Goal: Task Accomplishment & Management: Manage account settings

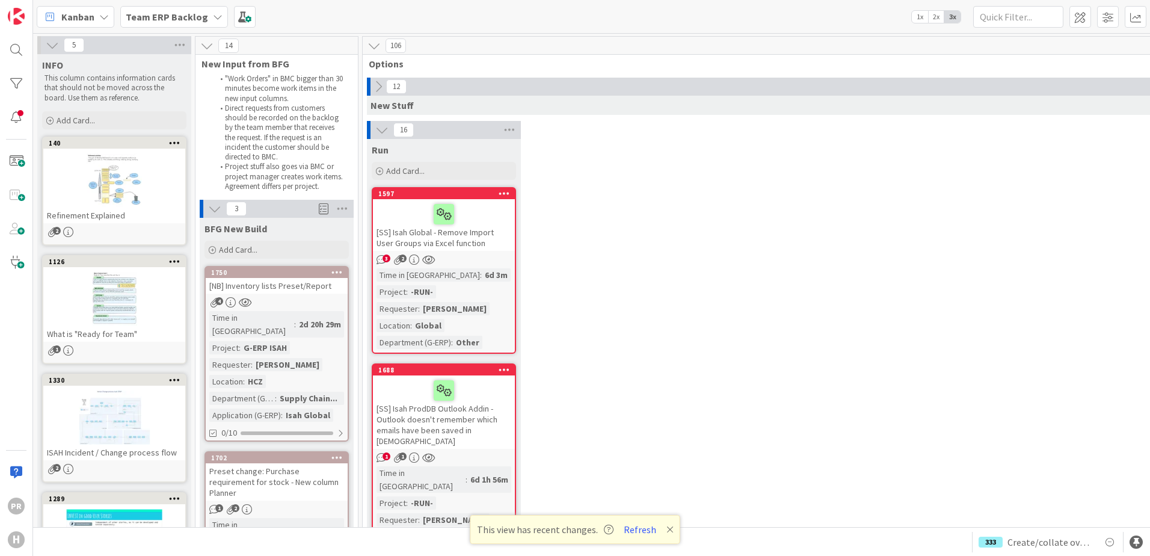
click at [167, 20] on b "Team ERP Backlog" at bounding box center [167, 17] width 82 height 12
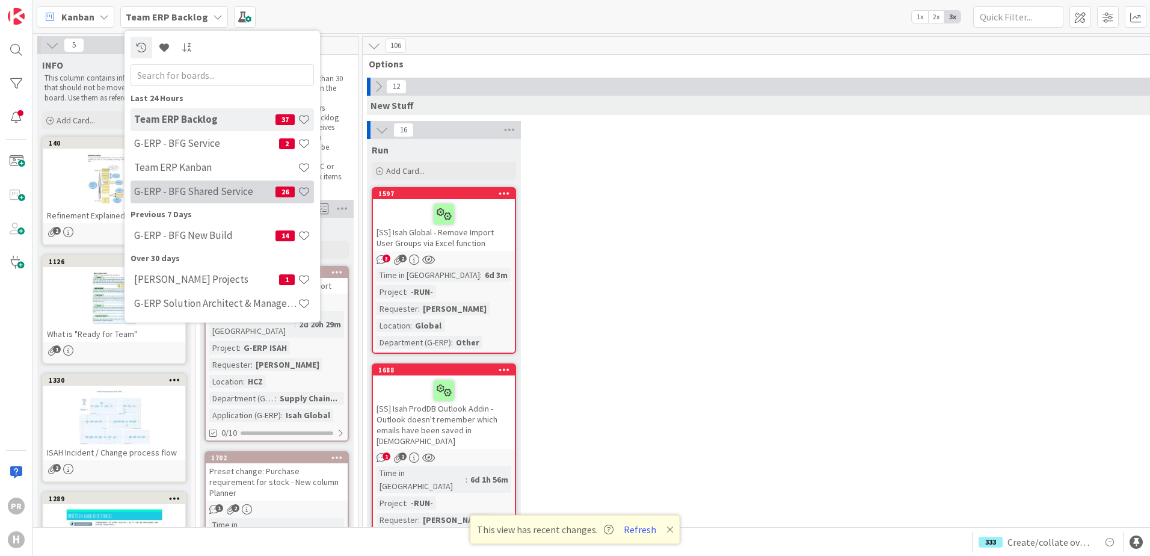
click at [216, 185] on div "G-ERP - BFG Shared Service 26" at bounding box center [221, 191] width 183 height 23
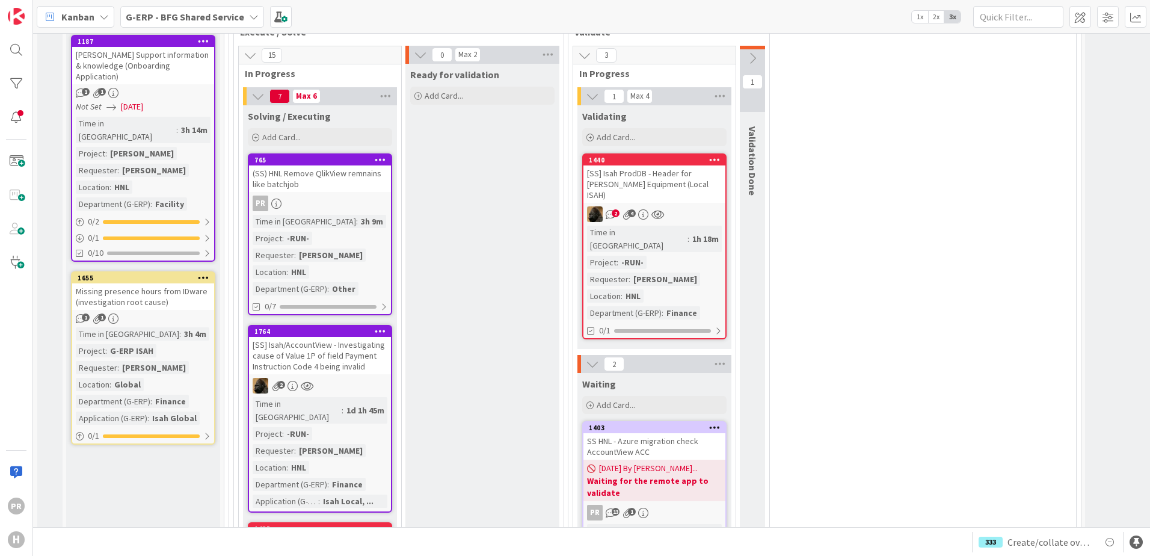
scroll to position [848, 0]
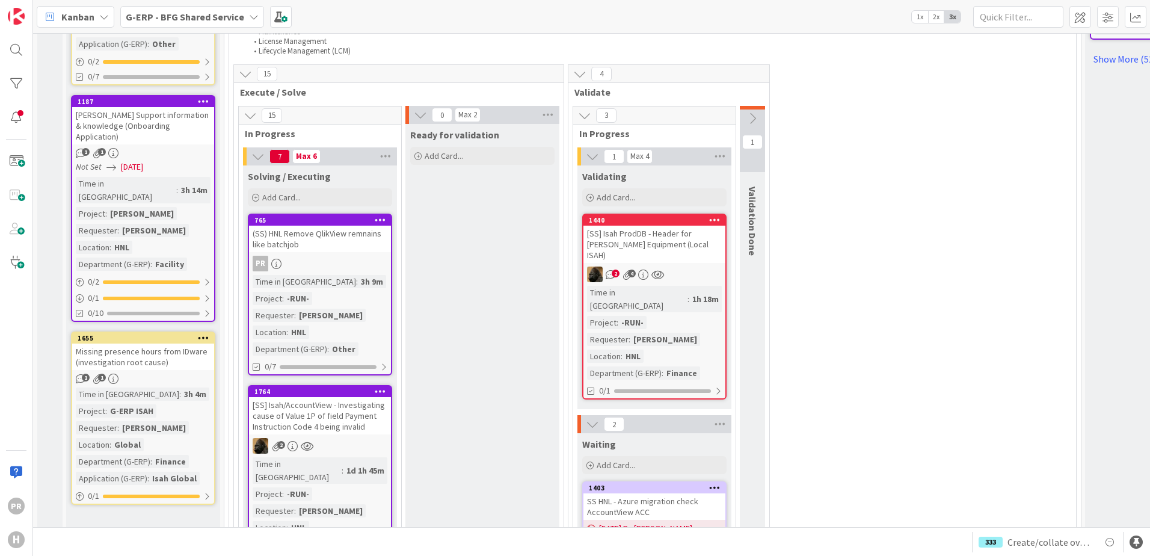
click at [757, 112] on icon at bounding box center [752, 118] width 13 height 13
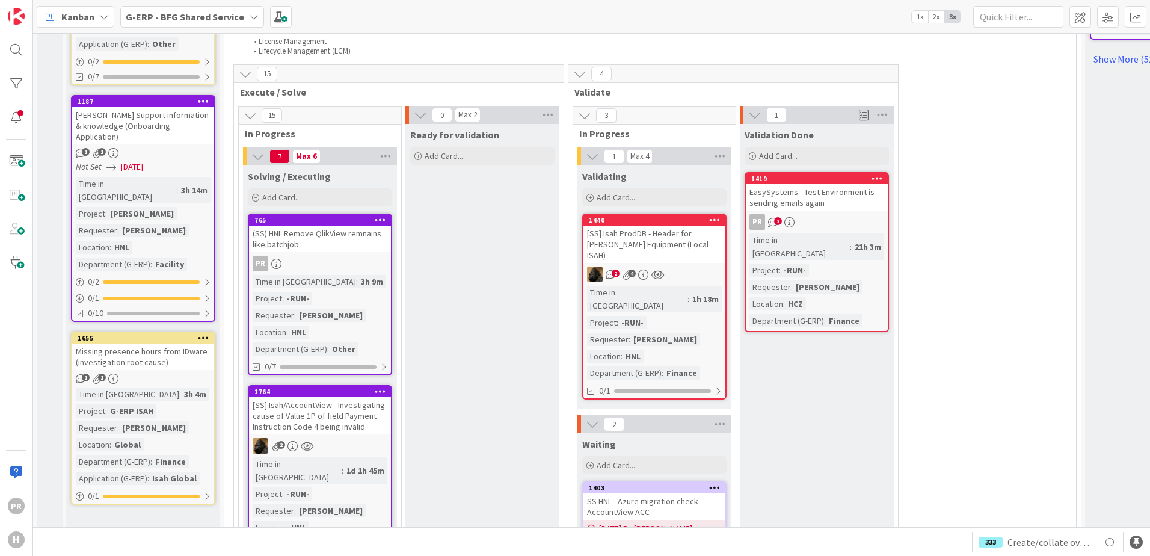
click at [821, 184] on div "EasySystems - Test Environment is sending emails again" at bounding box center [817, 197] width 142 height 26
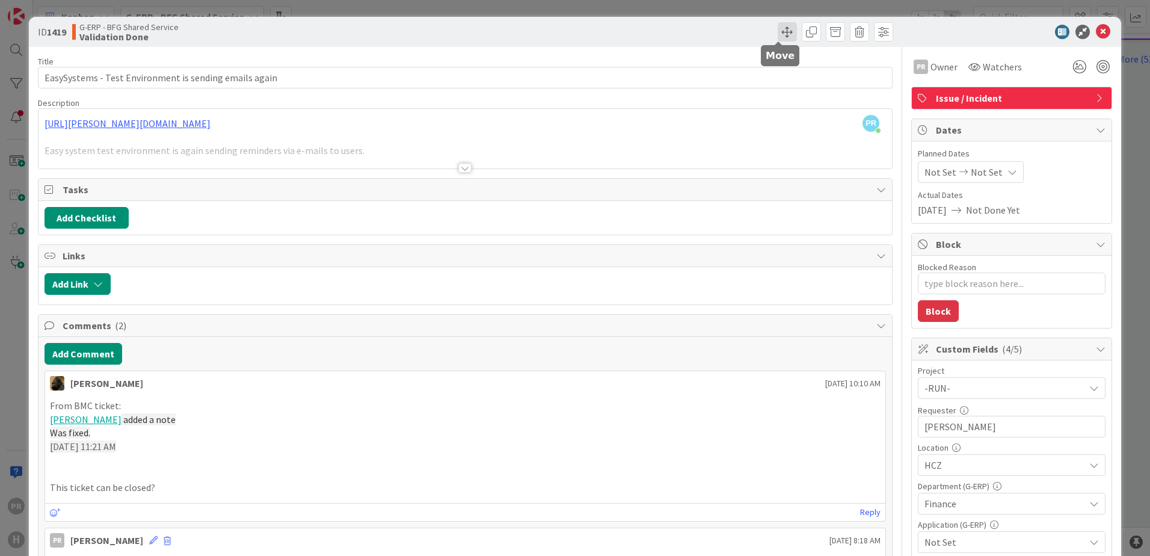
click at [777, 37] on span at bounding box center [786, 31] width 19 height 19
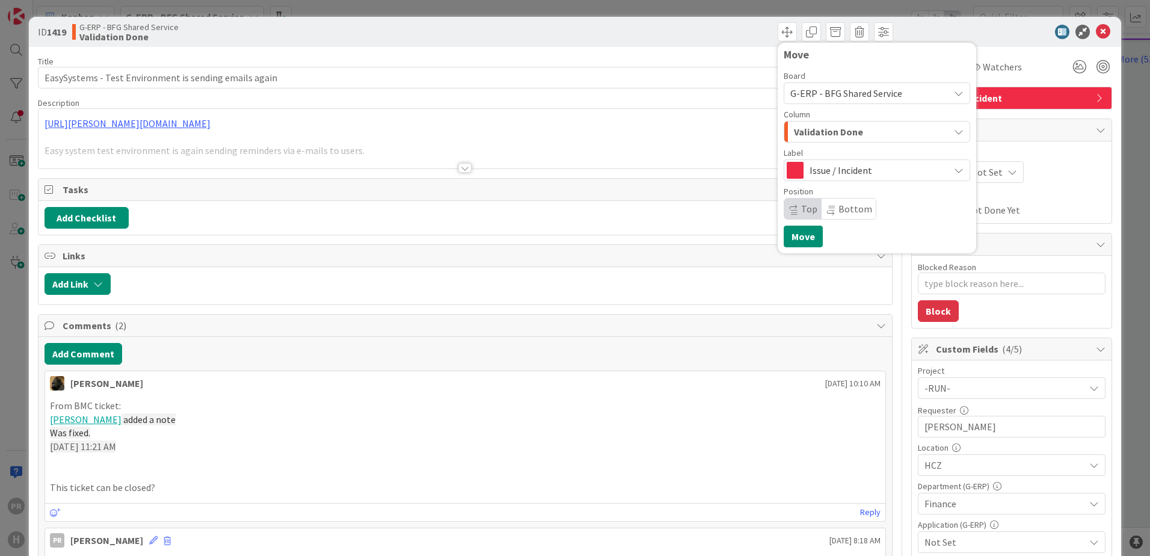
click at [823, 130] on span "Validation Done" at bounding box center [828, 132] width 69 height 16
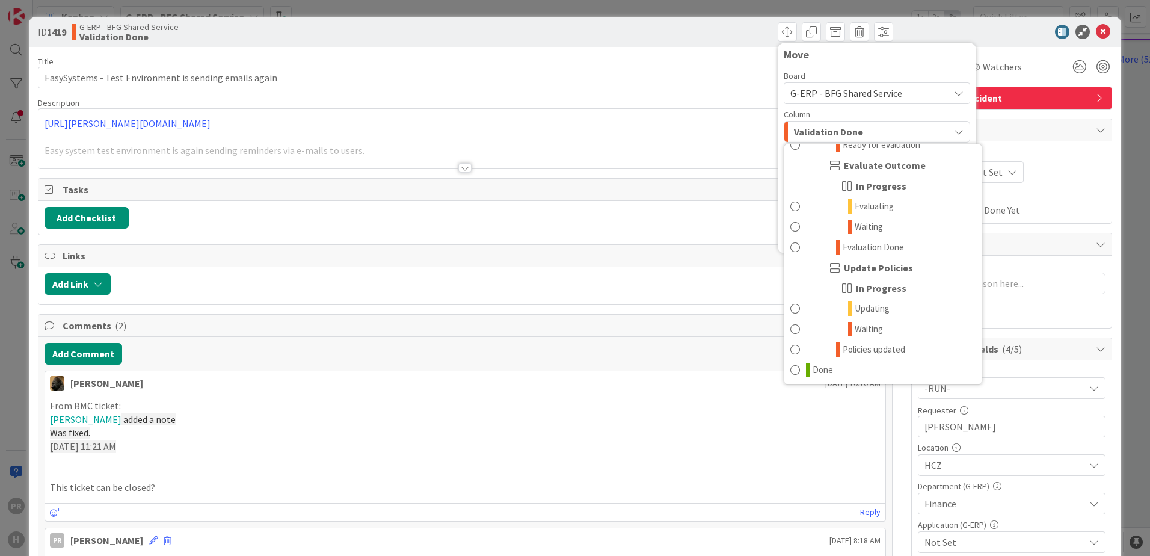
scroll to position [1528, 0]
click at [832, 360] on link "Done" at bounding box center [882, 368] width 197 height 20
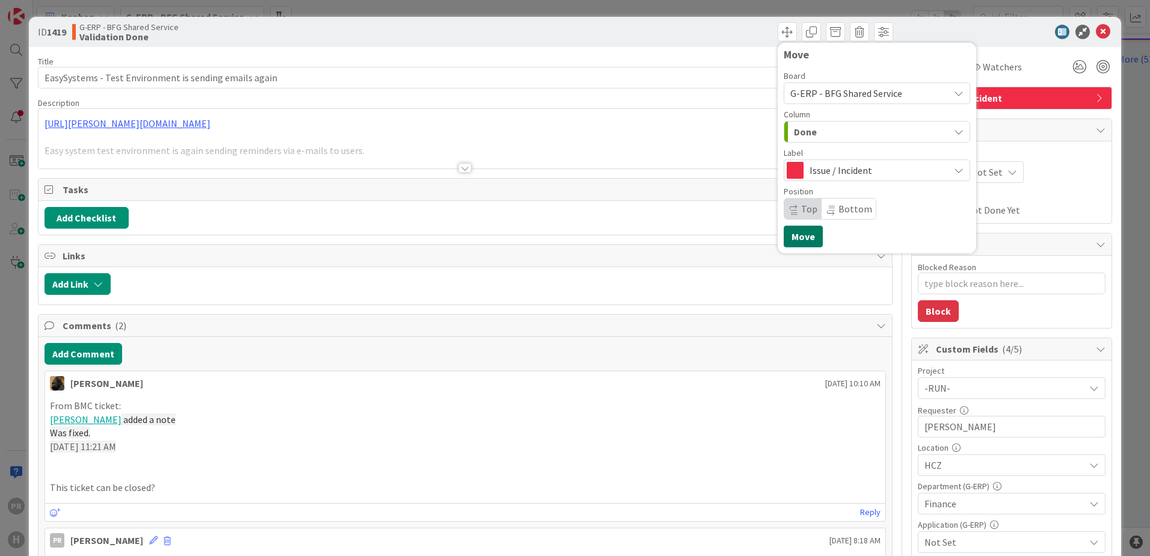
click at [804, 239] on button "Move" at bounding box center [802, 236] width 39 height 22
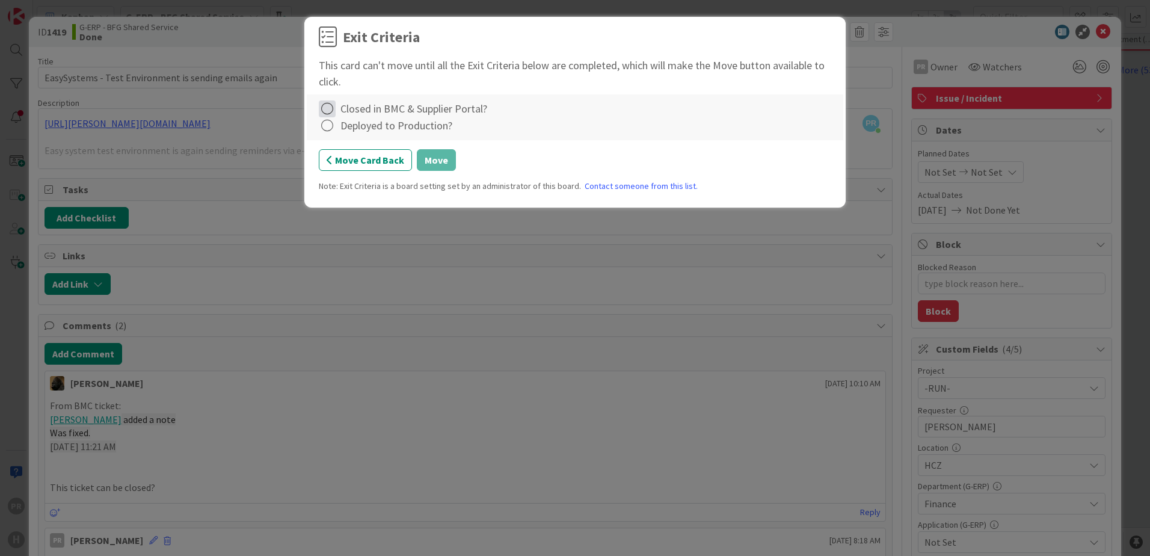
click at [330, 109] on icon at bounding box center [327, 108] width 17 height 17
click at [328, 129] on link "Complete" at bounding box center [394, 132] width 150 height 17
click at [331, 130] on icon at bounding box center [327, 125] width 17 height 17
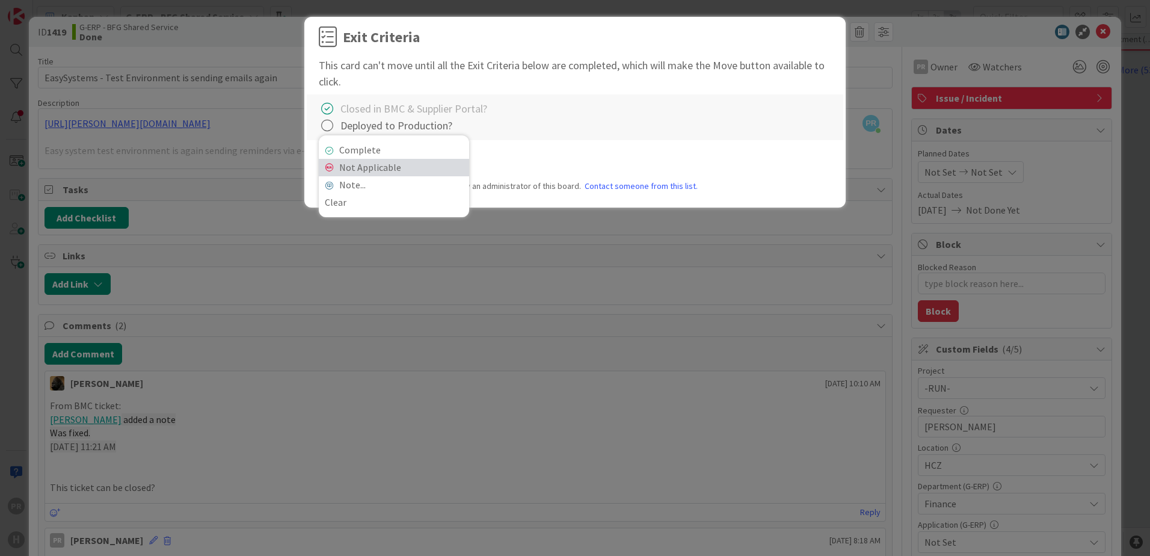
click at [354, 163] on link "Not Applicable" at bounding box center [394, 167] width 150 height 17
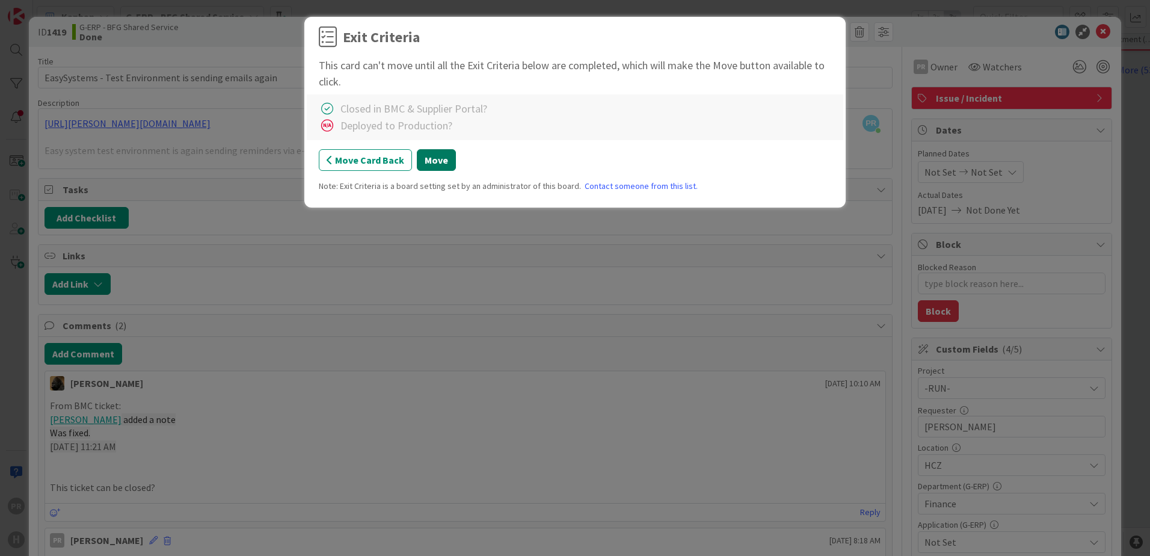
click at [432, 164] on button "Move" at bounding box center [436, 160] width 39 height 22
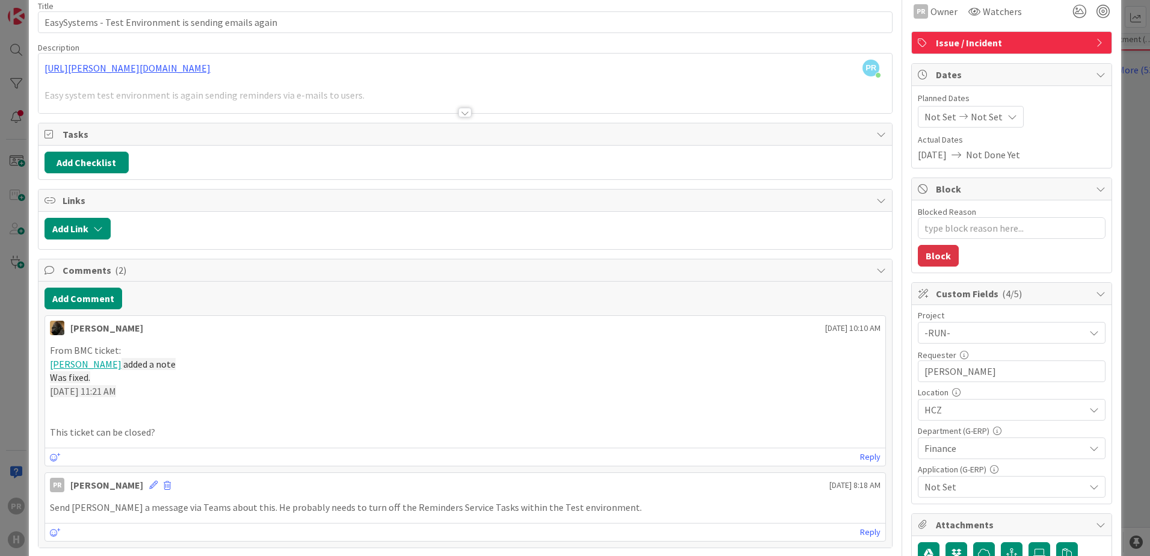
scroll to position [0, 0]
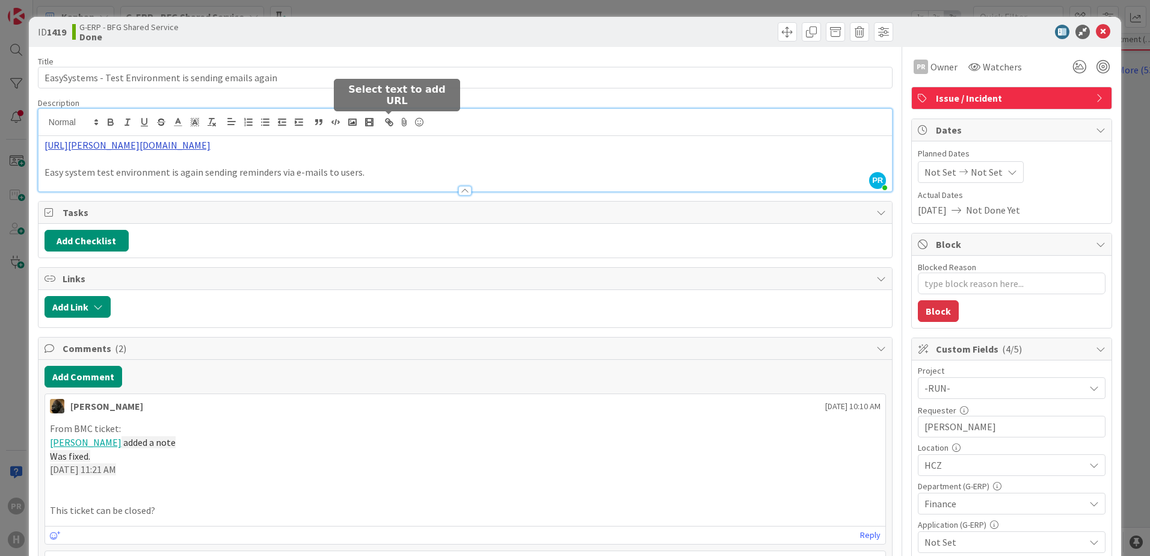
click at [381, 126] on div "PR [PERSON_NAME] just joined [URL][PERSON_NAME][DOMAIN_NAME] Easy system test e…" at bounding box center [464, 150] width 853 height 82
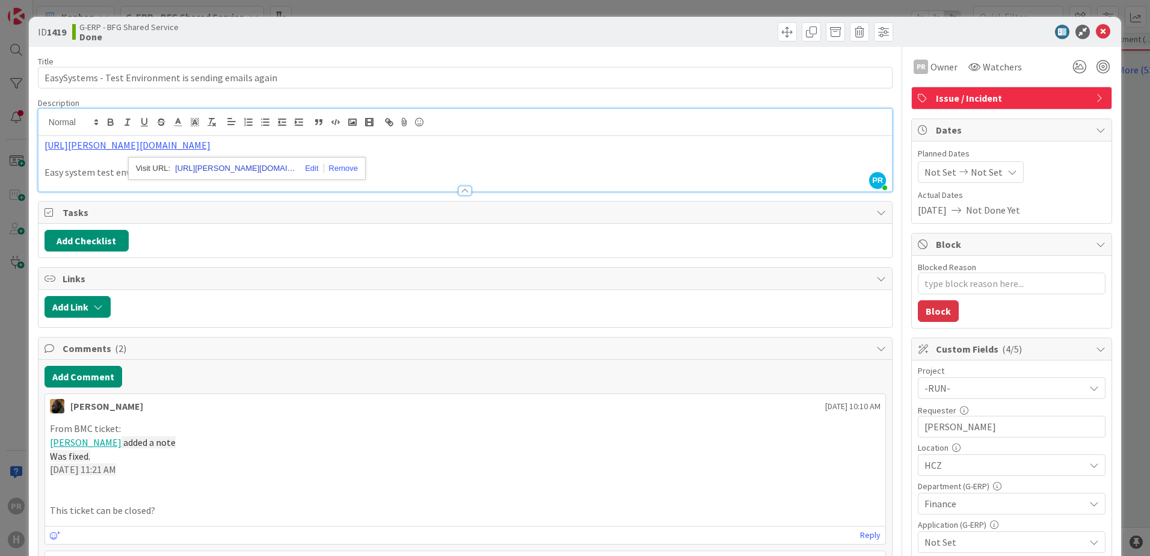
click at [277, 170] on link "[URL][PERSON_NAME][DOMAIN_NAME]" at bounding box center [235, 169] width 120 height 16
click at [1095, 28] on icon at bounding box center [1102, 32] width 14 height 14
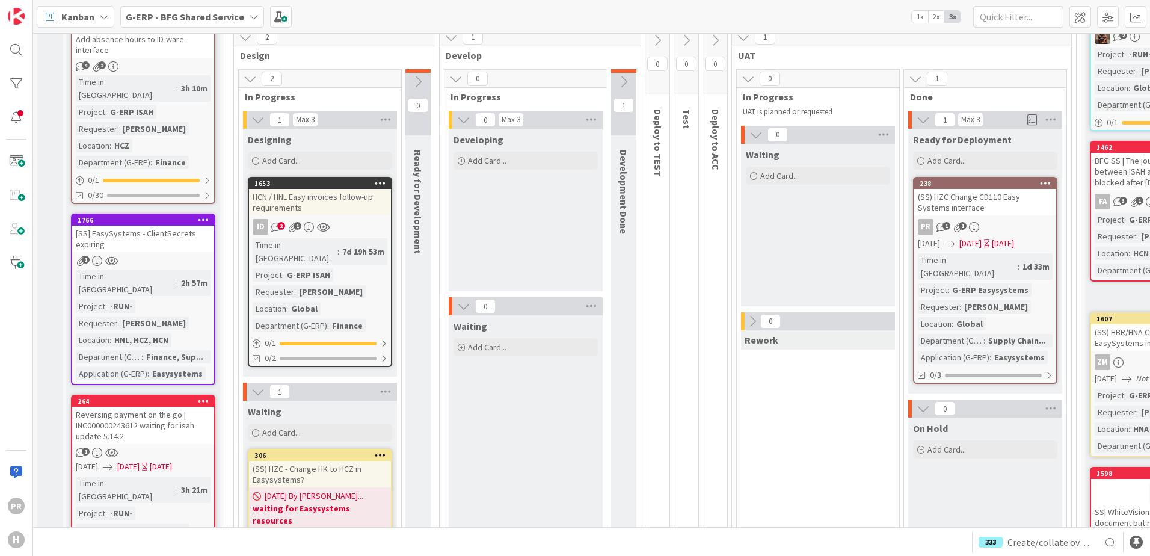
scroll to position [67, 0]
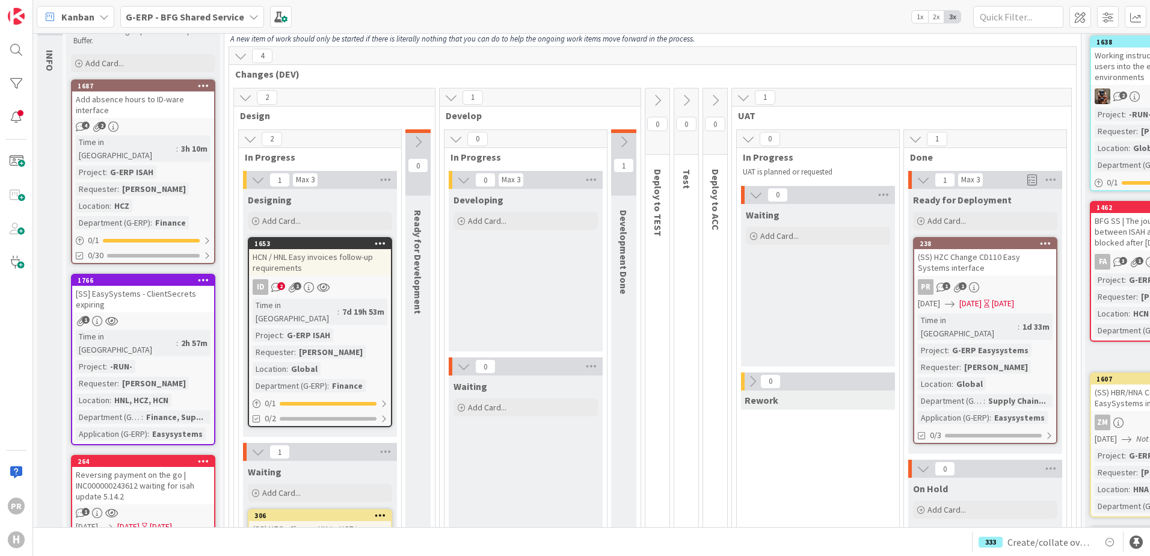
click at [940, 259] on div "(SS) HZC Change CD110 Easy Systems interface" at bounding box center [985, 262] width 142 height 26
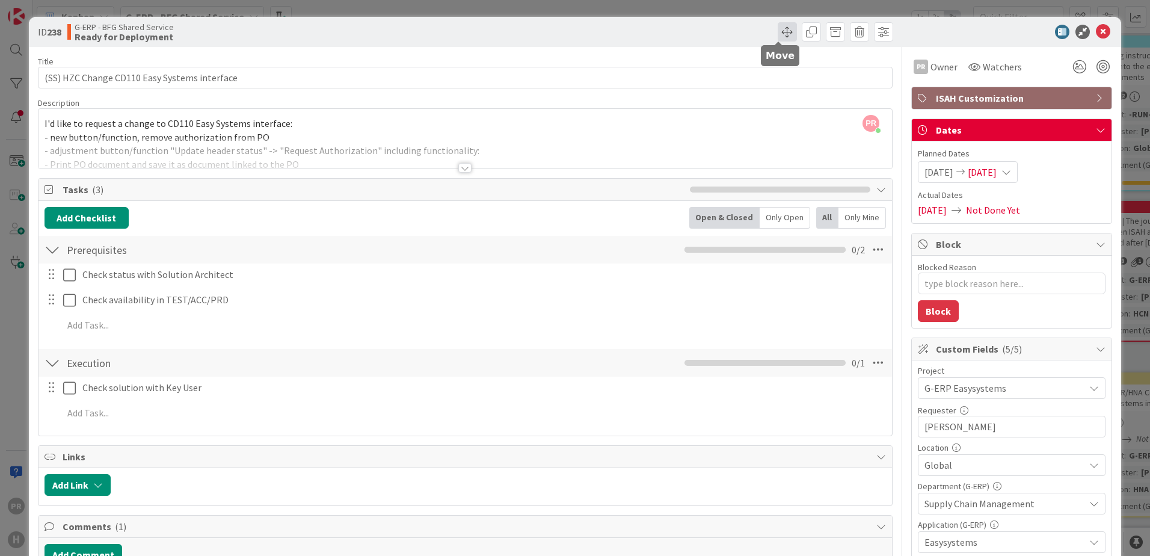
click at [780, 39] on span at bounding box center [786, 31] width 19 height 19
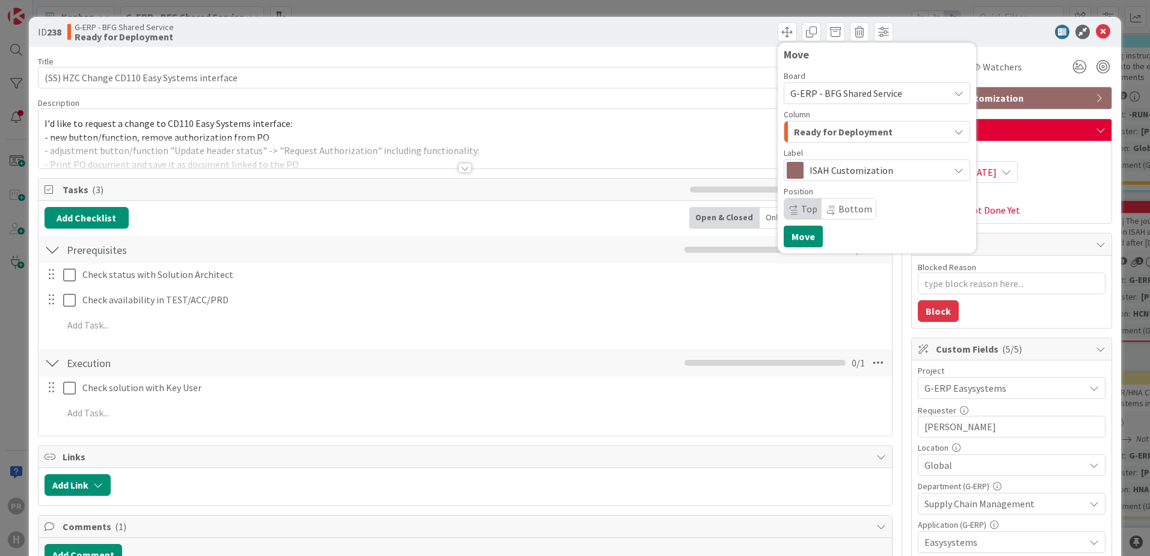
click at [832, 133] on span "Ready for Deployment" at bounding box center [843, 132] width 99 height 16
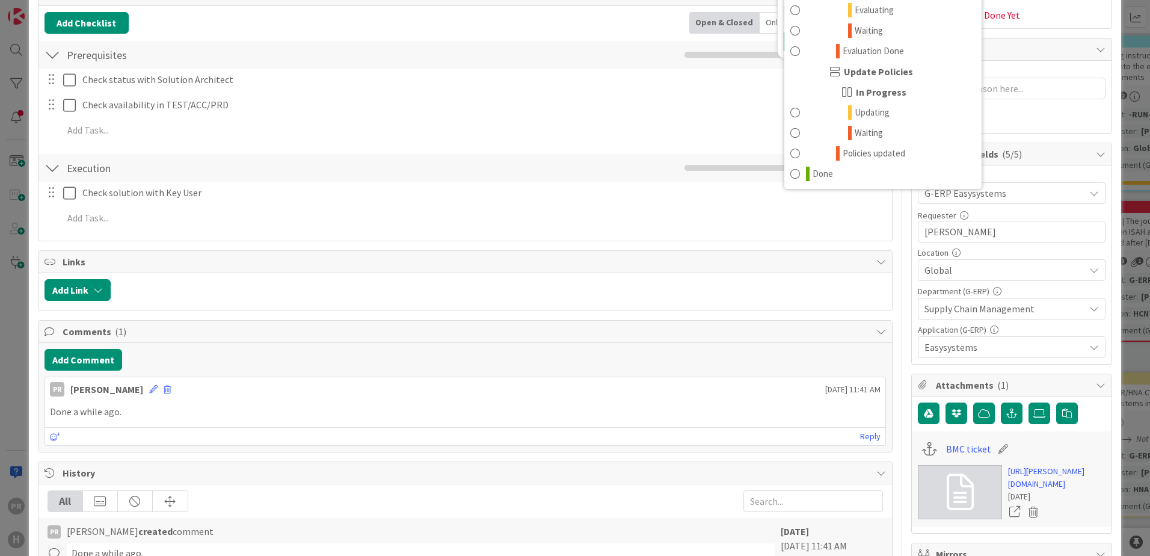
scroll to position [120, 0]
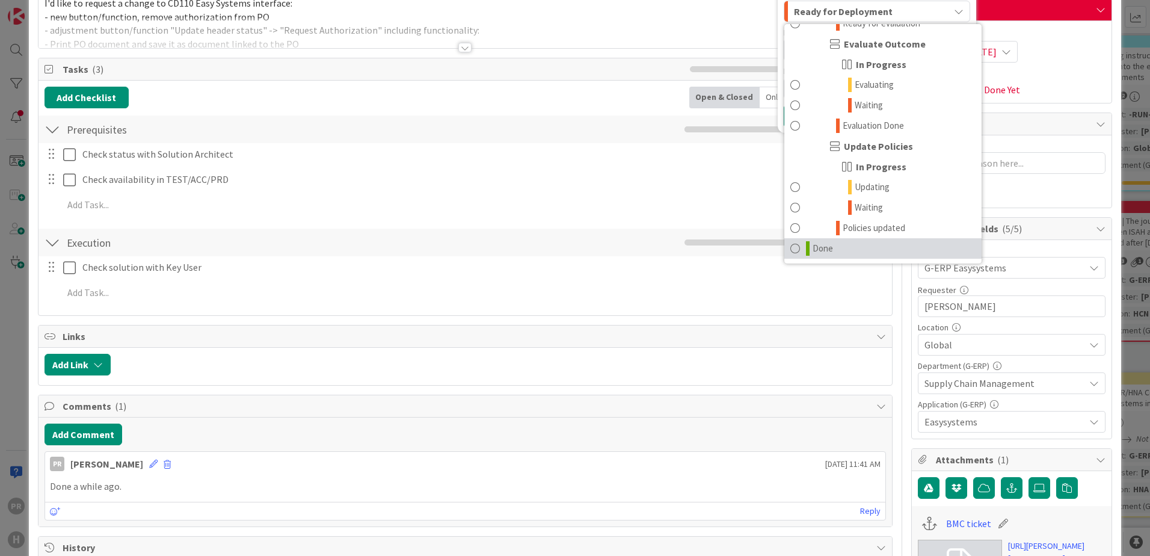
click at [816, 244] on span "Done" at bounding box center [822, 248] width 20 height 14
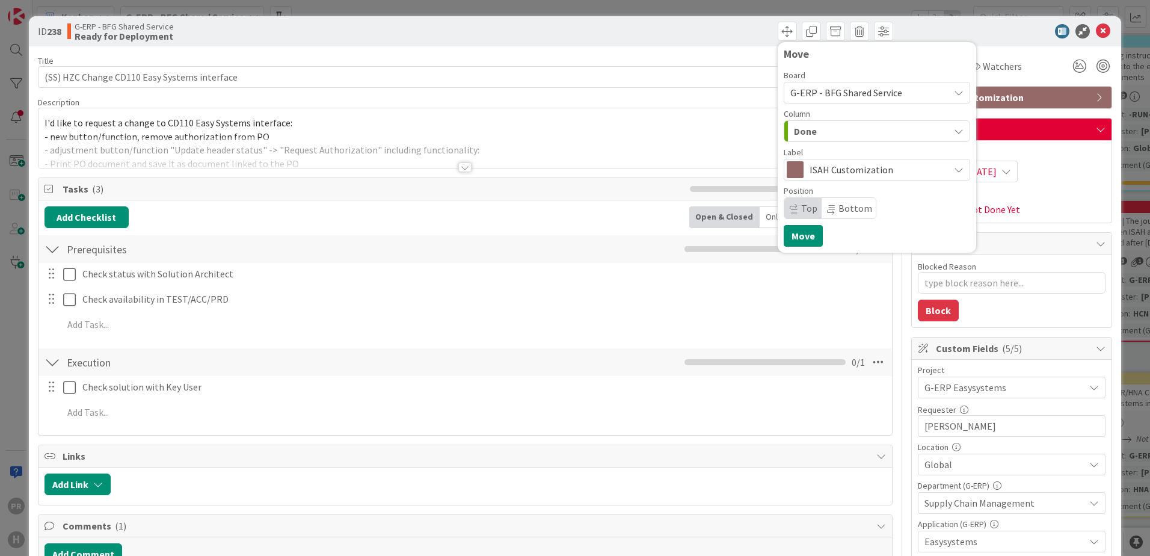
scroll to position [0, 0]
click at [789, 234] on button "Move" at bounding box center [802, 236] width 39 height 22
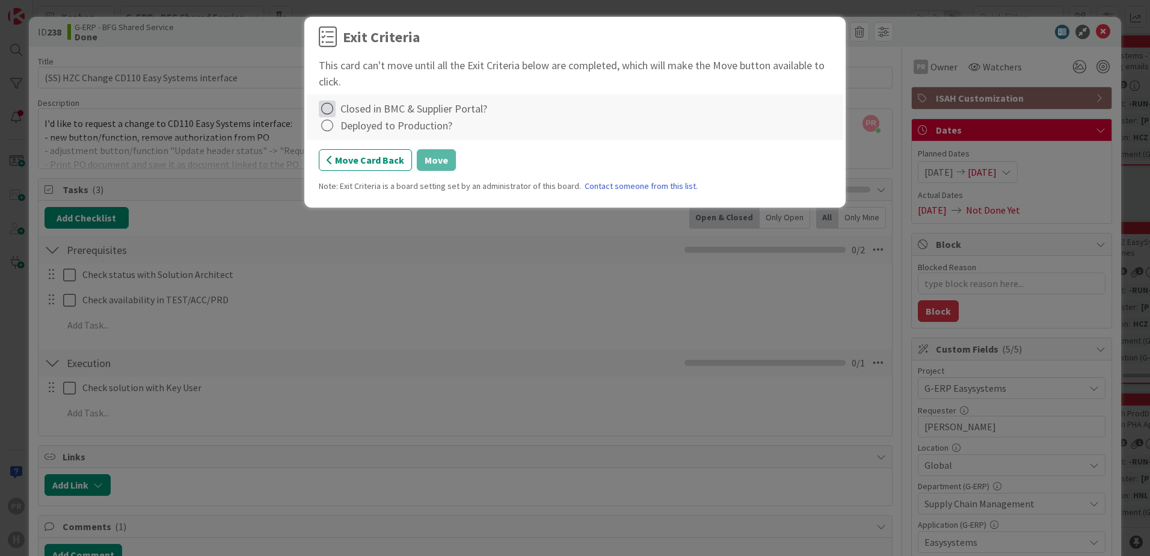
click at [331, 109] on icon at bounding box center [327, 108] width 17 height 17
click at [329, 130] on icon at bounding box center [329, 133] width 8 height 7
click at [331, 126] on icon at bounding box center [327, 125] width 17 height 17
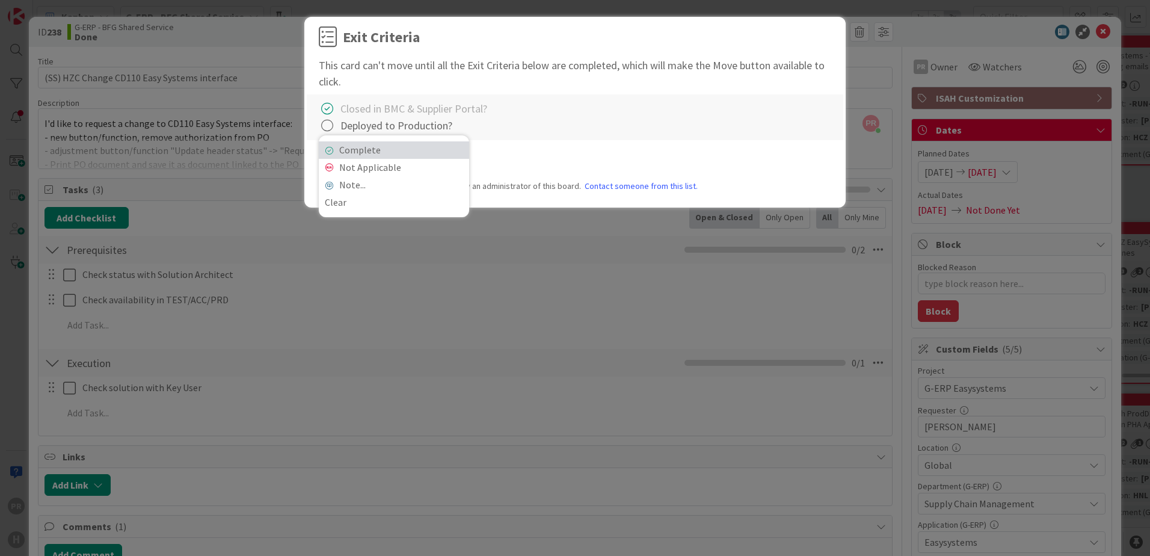
click at [342, 146] on link "Complete" at bounding box center [394, 149] width 150 height 17
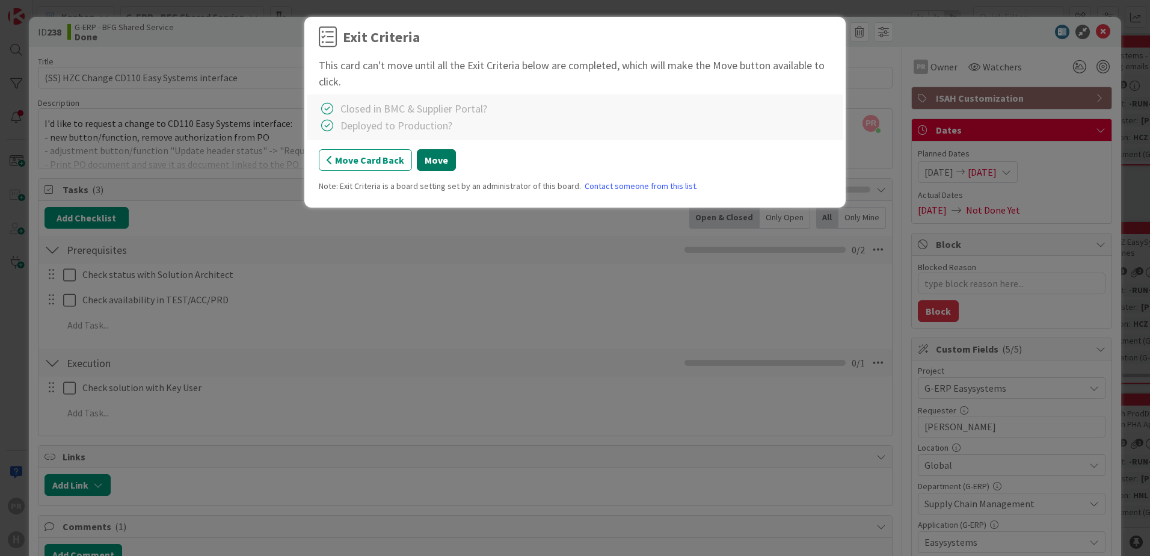
click at [427, 156] on button "Move" at bounding box center [436, 160] width 39 height 22
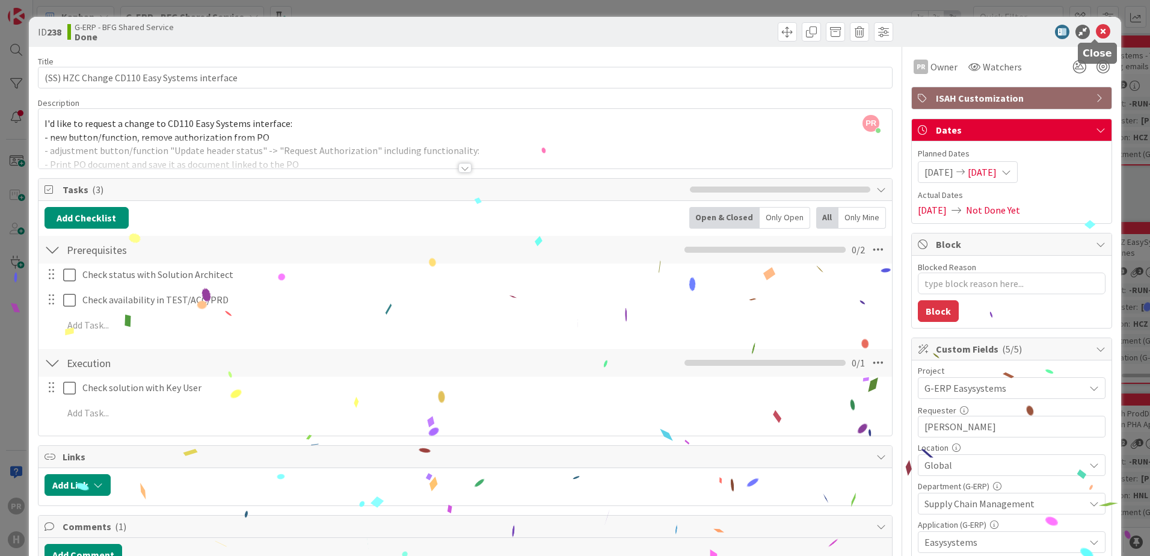
click at [1096, 34] on icon at bounding box center [1102, 32] width 14 height 14
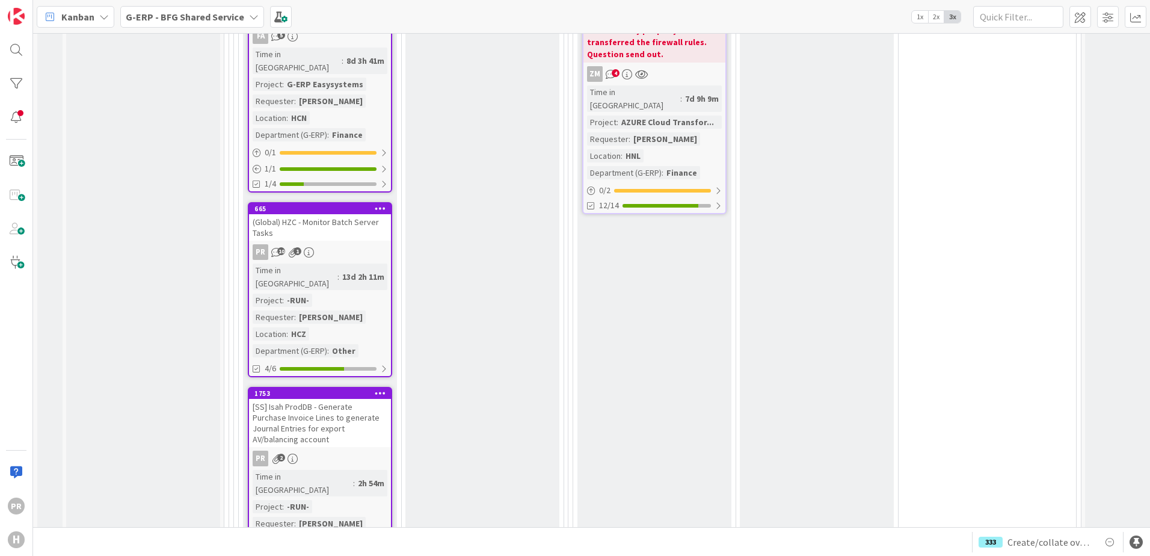
scroll to position [1630, 0]
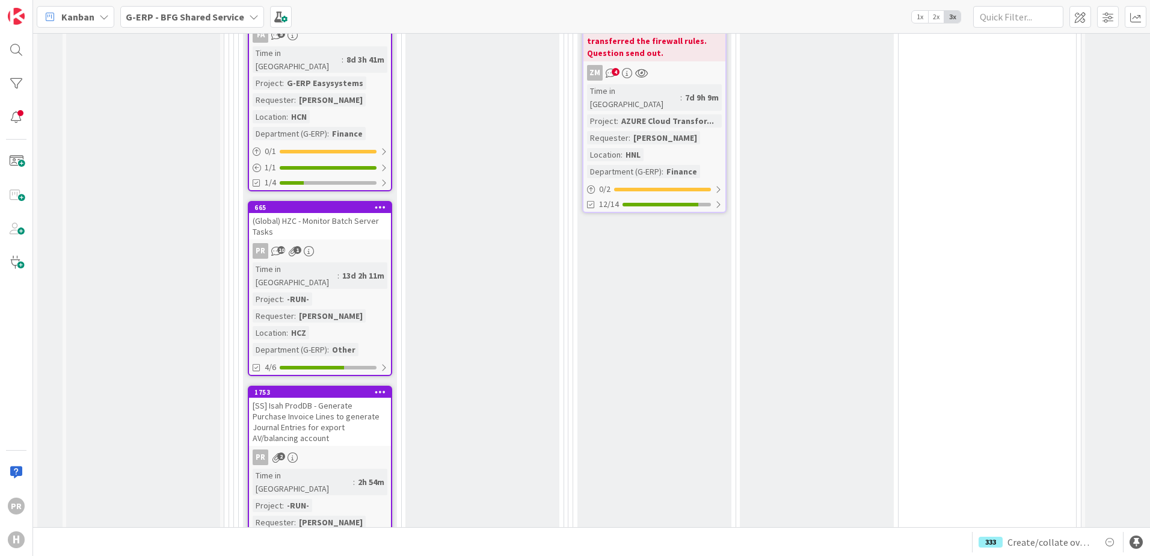
click at [348, 213] on div "(Global) HZC - Monitor Batch Server Tasks" at bounding box center [320, 226] width 142 height 26
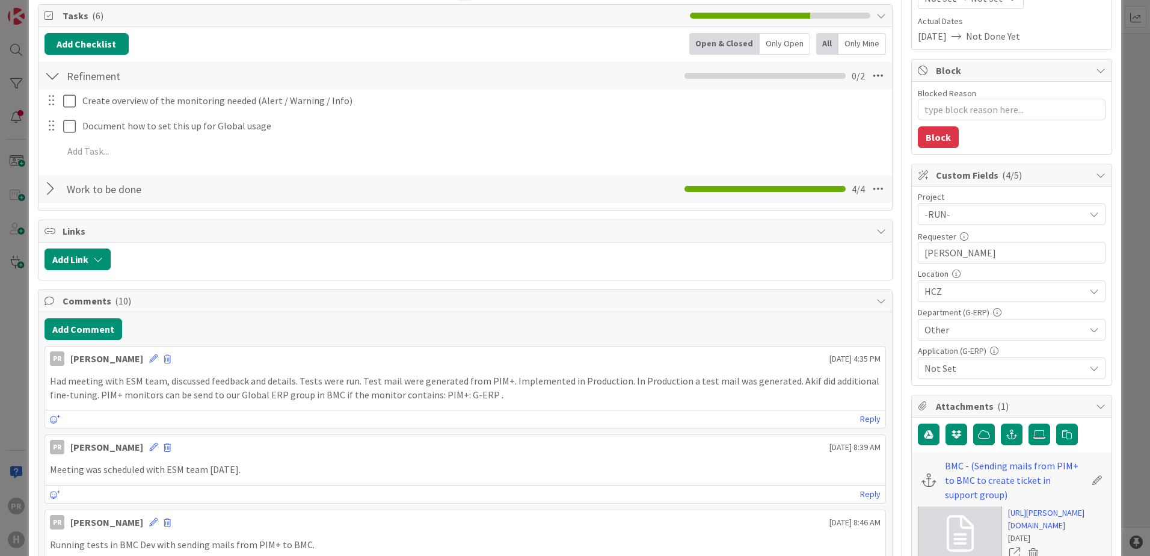
scroll to position [180, 0]
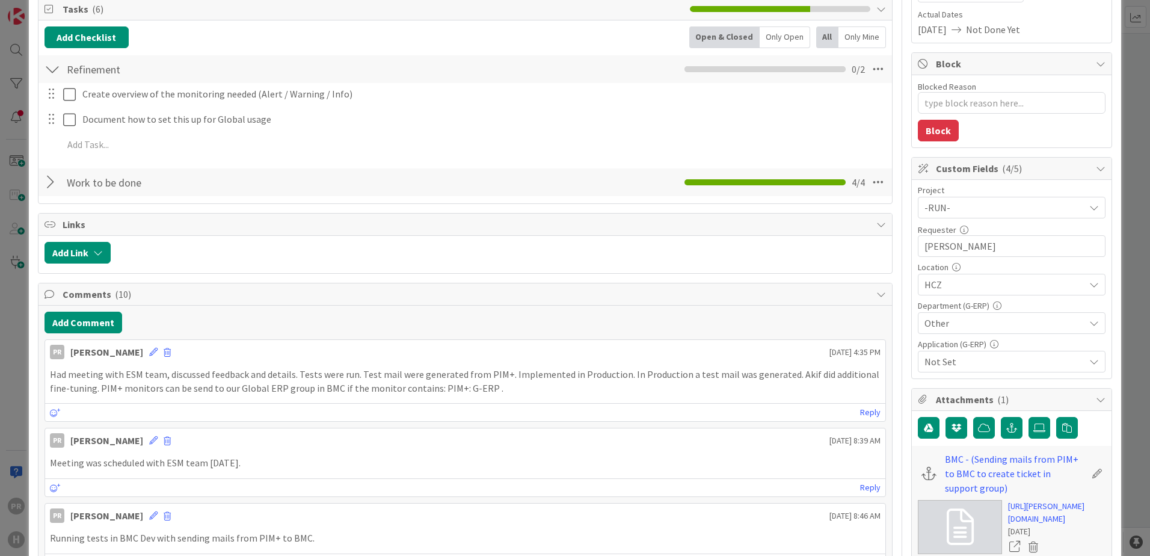
click at [52, 180] on div at bounding box center [52, 182] width 16 height 22
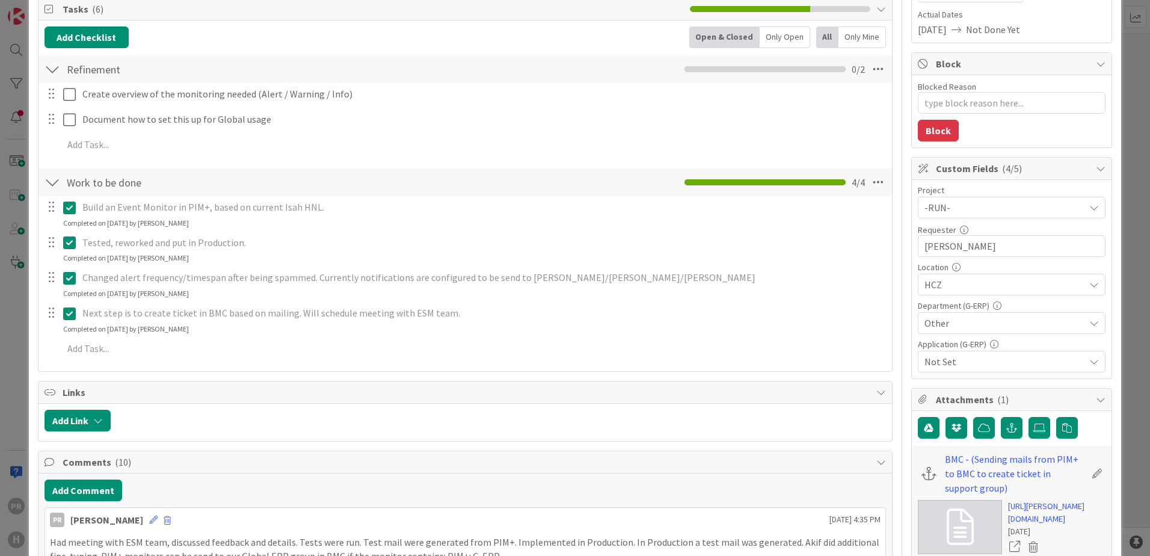
type textarea "x"
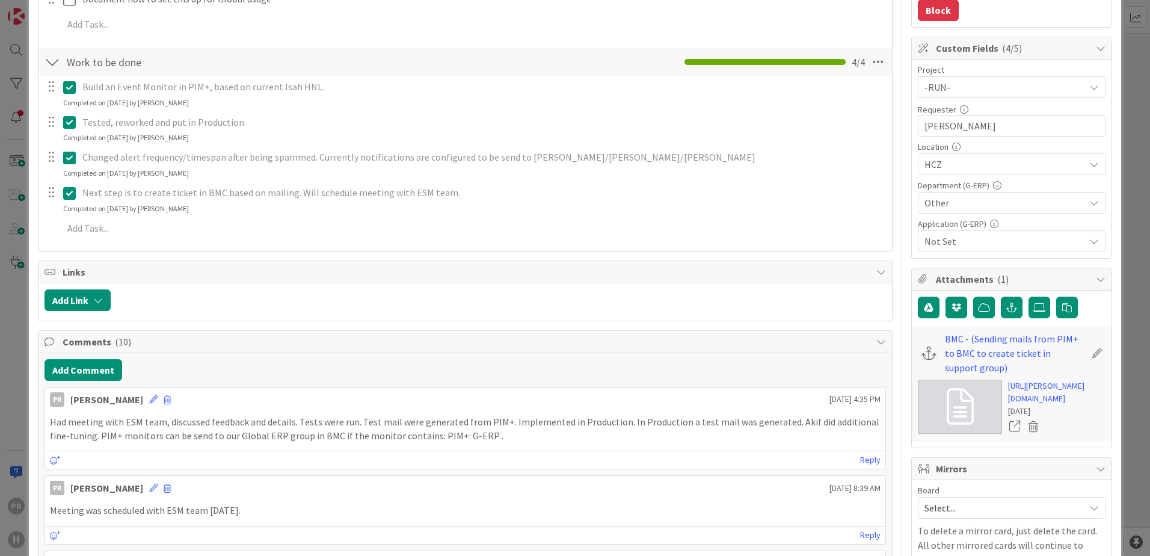
scroll to position [0, 0]
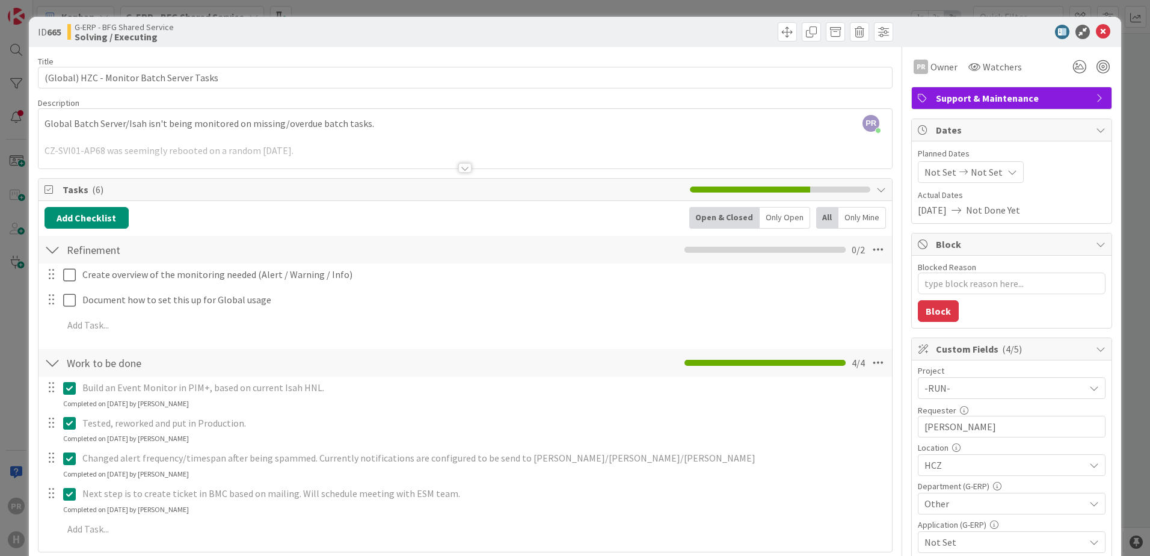
click at [462, 168] on div at bounding box center [464, 168] width 13 height 10
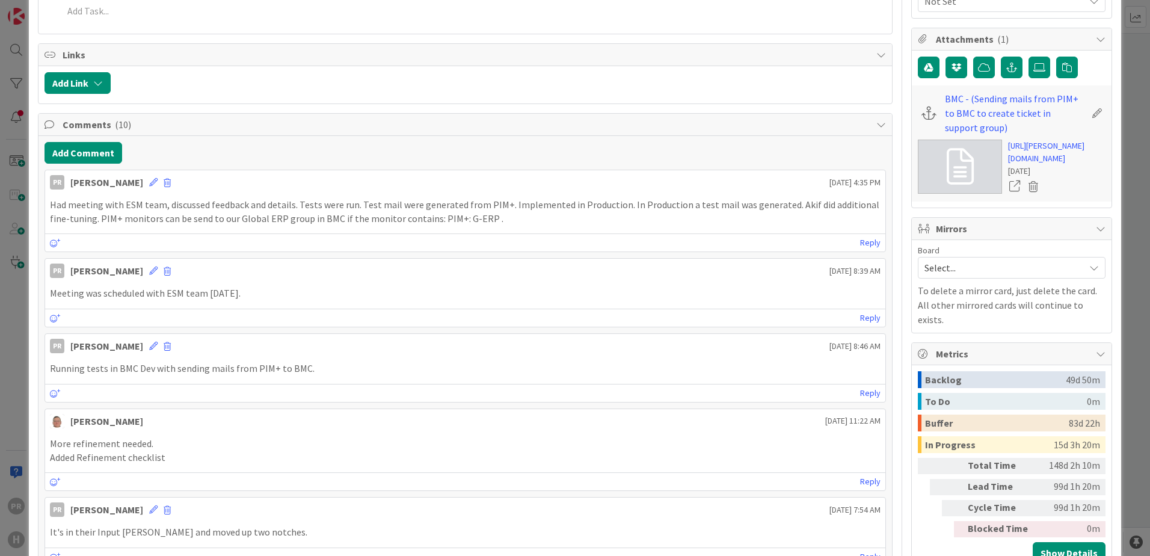
scroll to position [541, 0]
click at [94, 155] on button "Add Comment" at bounding box center [83, 152] width 78 height 22
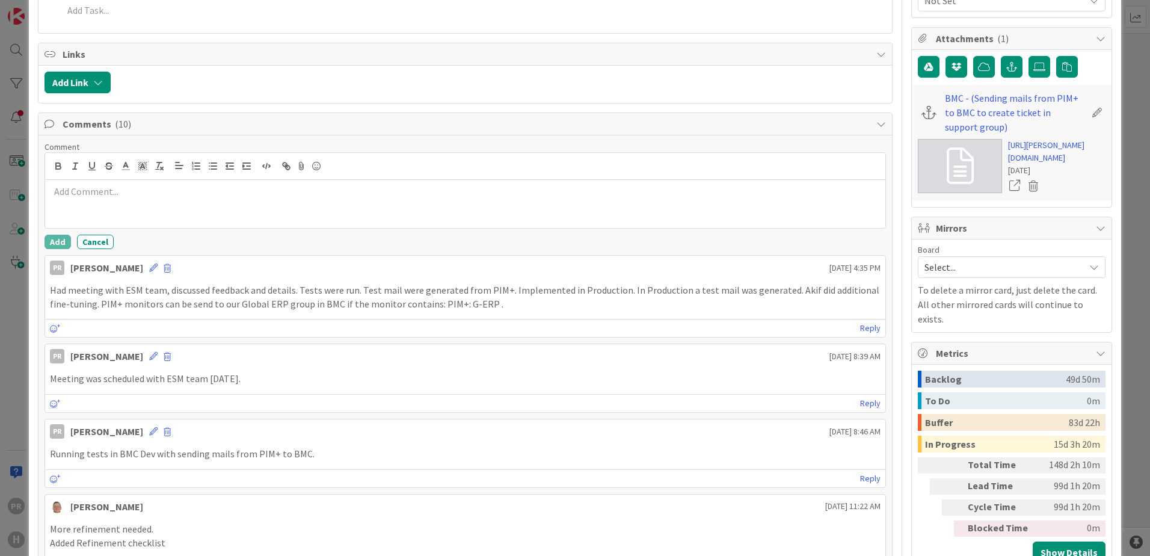
click at [139, 202] on div at bounding box center [465, 204] width 840 height 48
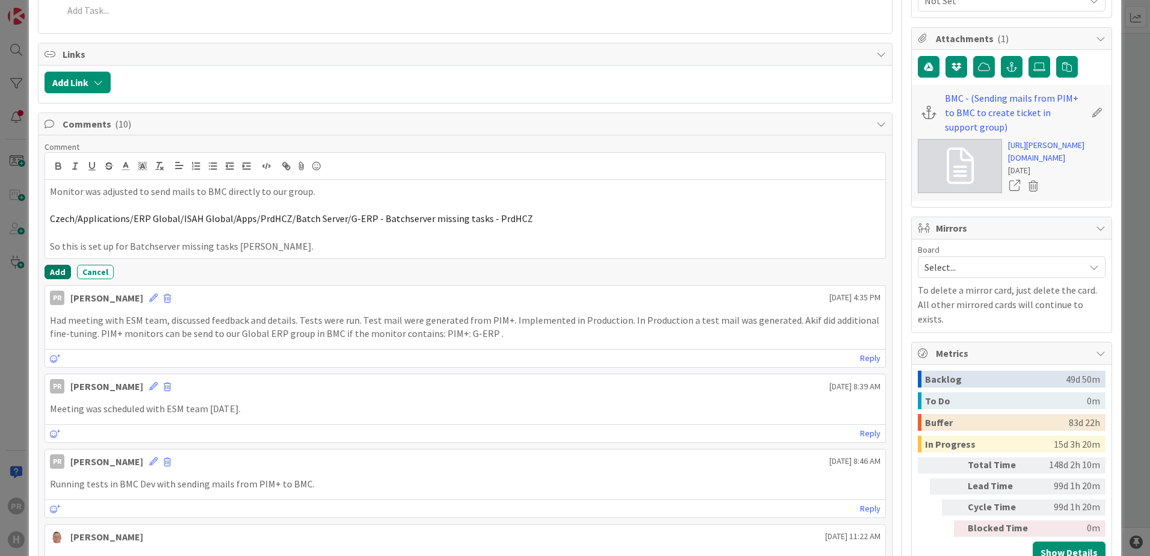
click at [57, 270] on button "Add" at bounding box center [57, 272] width 26 height 14
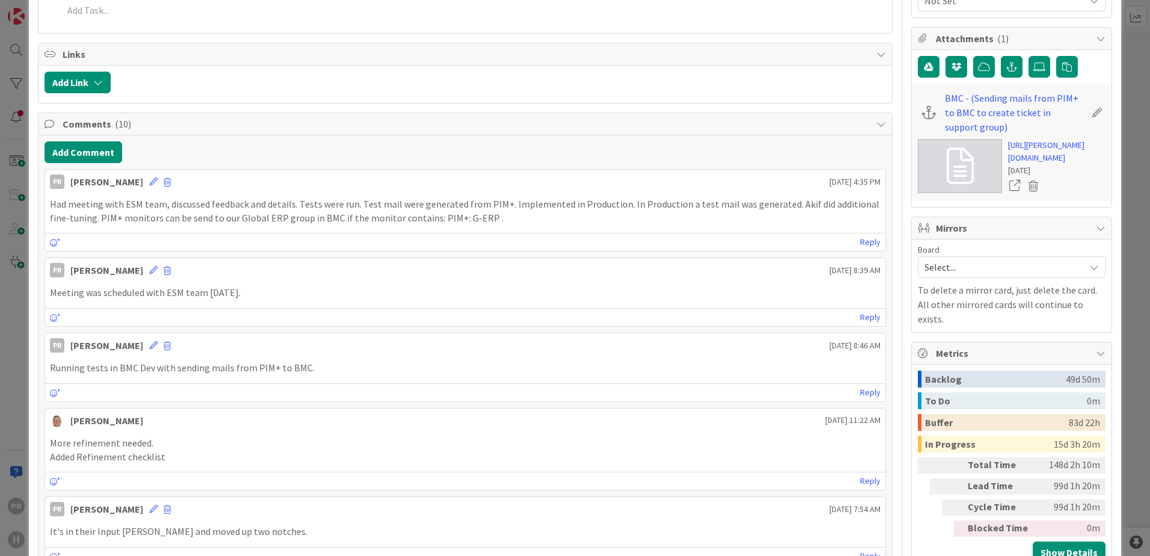
type textarea "x"
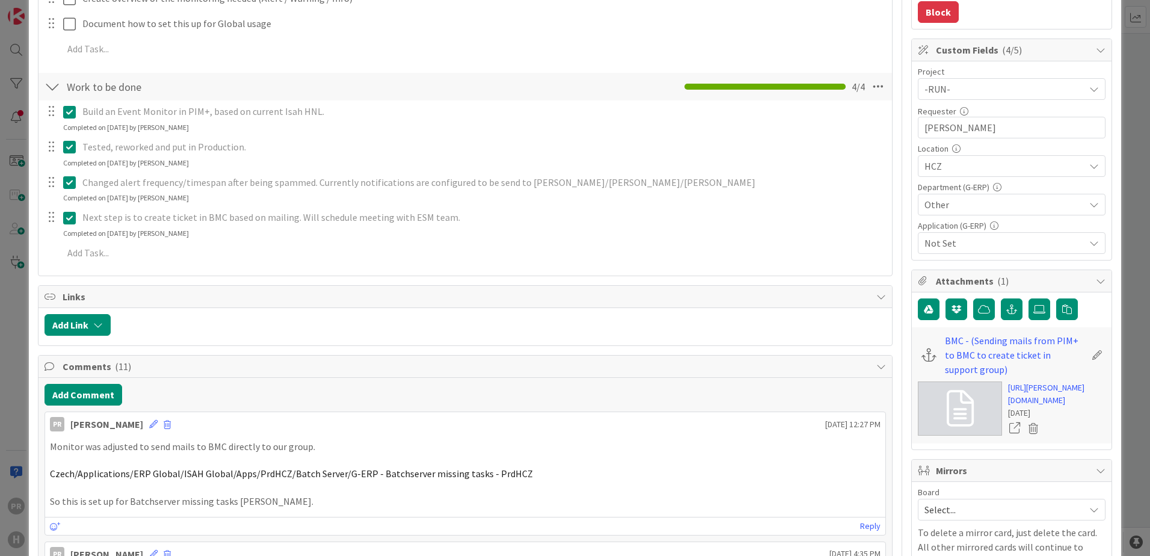
scroll to position [361, 0]
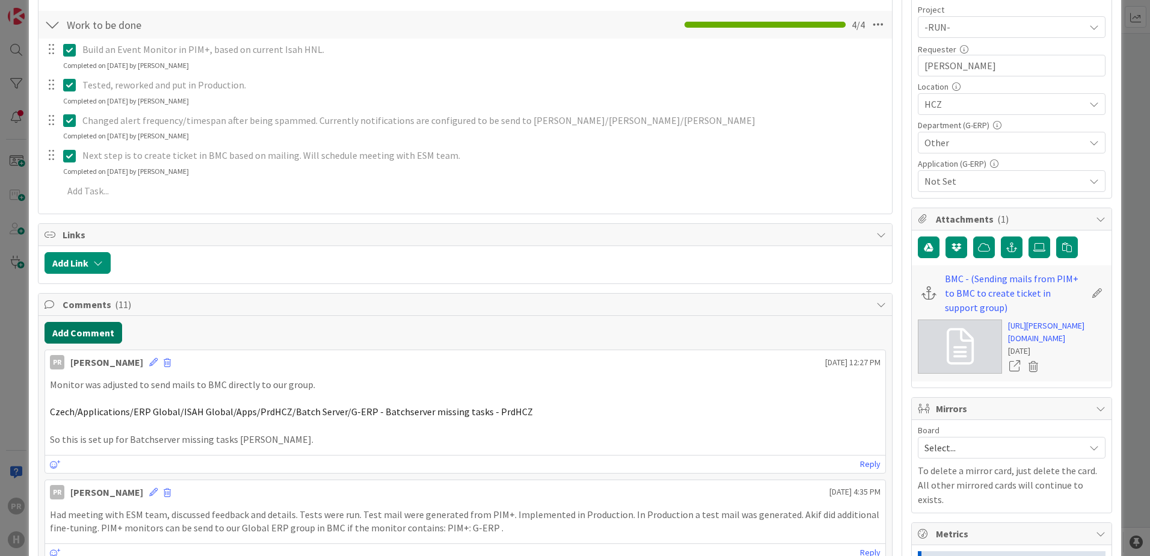
click at [112, 335] on button "Add Comment" at bounding box center [83, 333] width 78 height 22
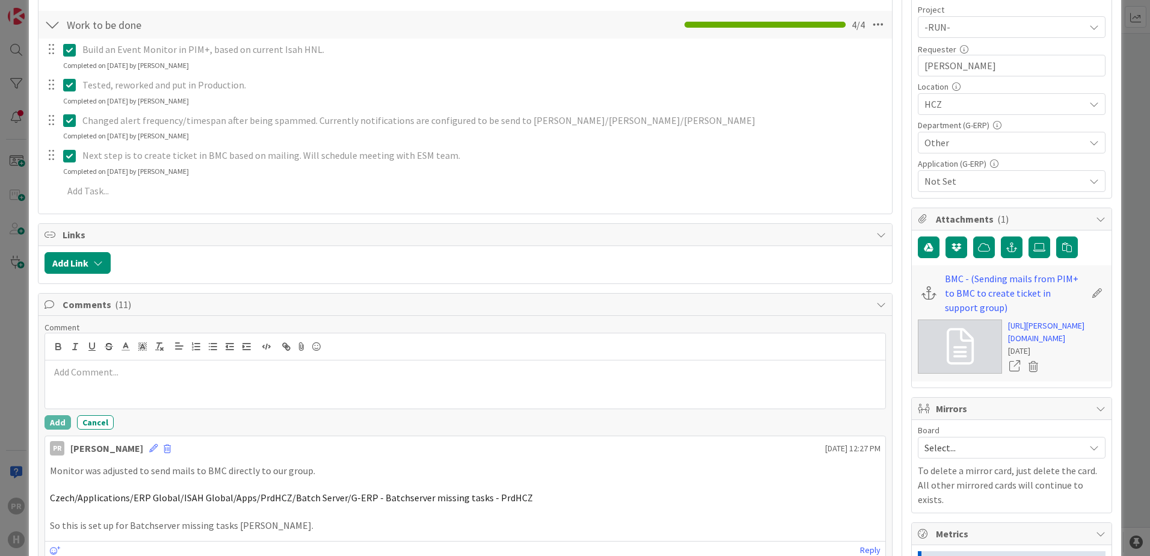
click at [125, 381] on div at bounding box center [465, 384] width 840 height 48
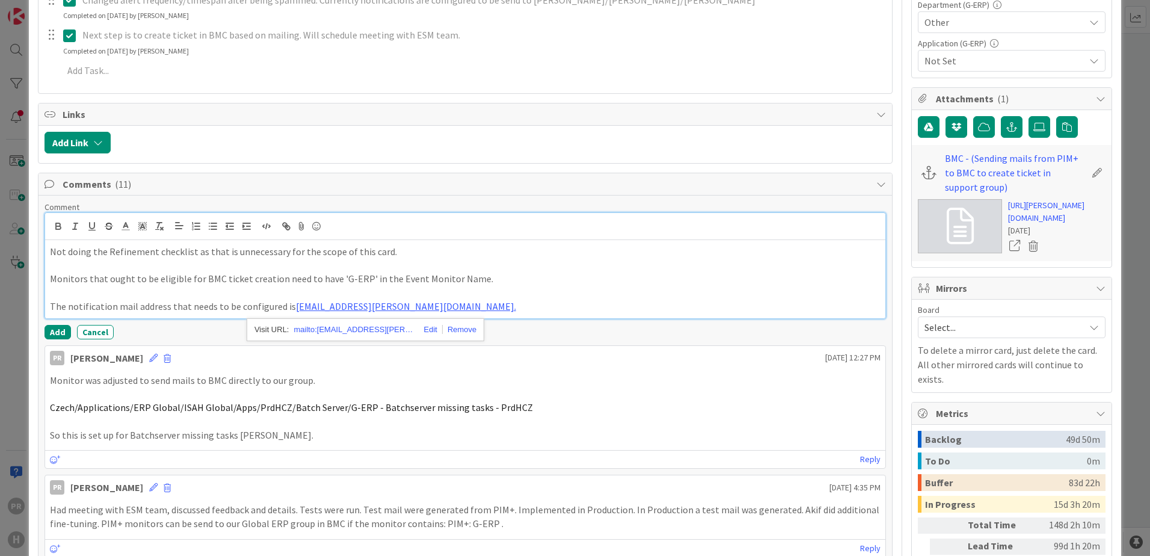
scroll to position [481, 0]
click at [497, 305] on p "The notification mail address that needs to be configured is [EMAIL_ADDRESS][PE…" at bounding box center [465, 306] width 830 height 14
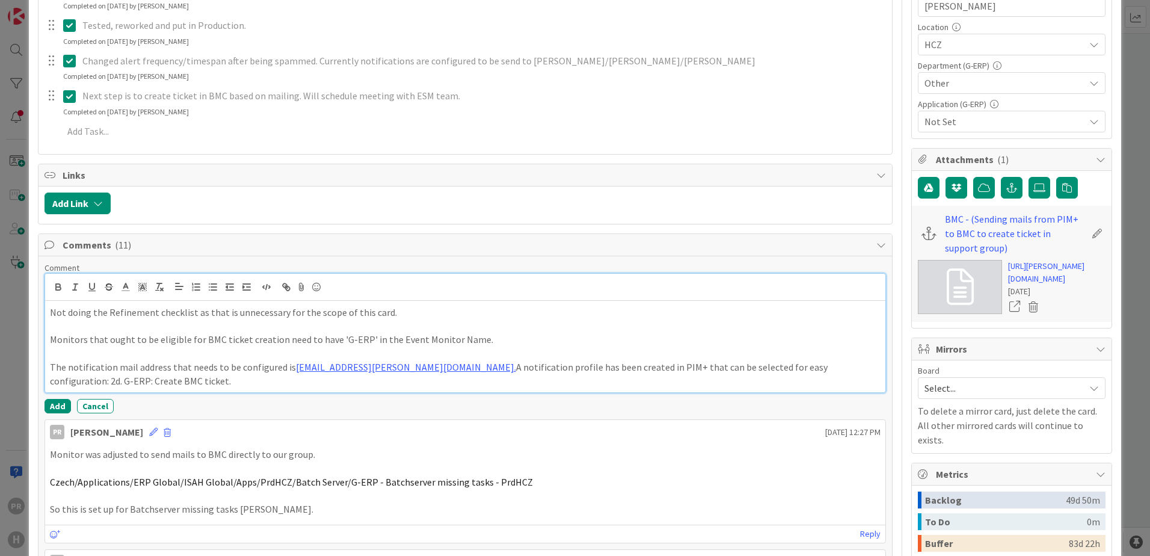
scroll to position [421, 0]
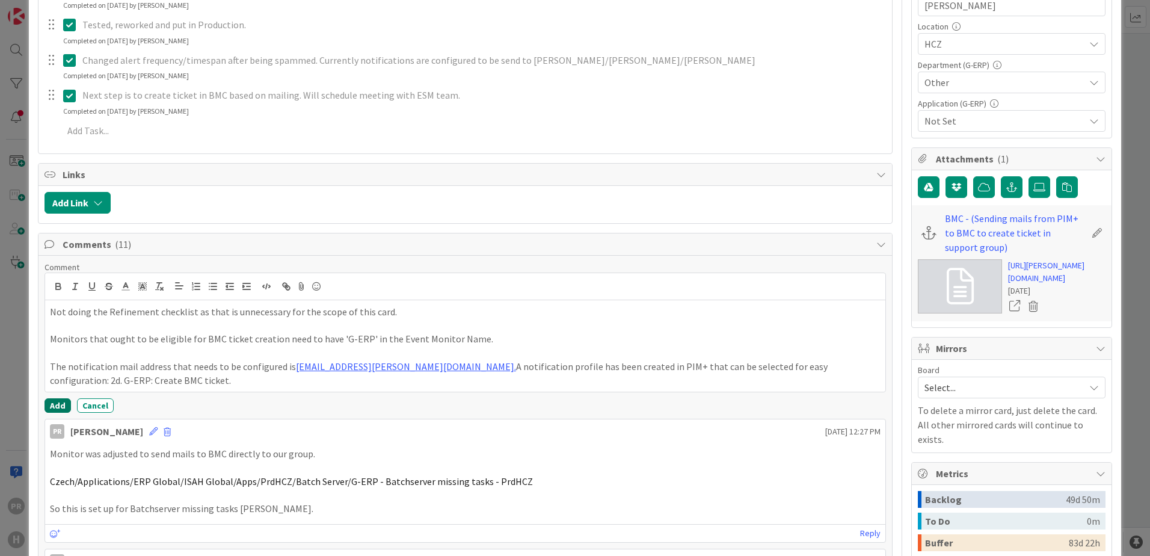
click at [57, 401] on button "Add" at bounding box center [57, 405] width 26 height 14
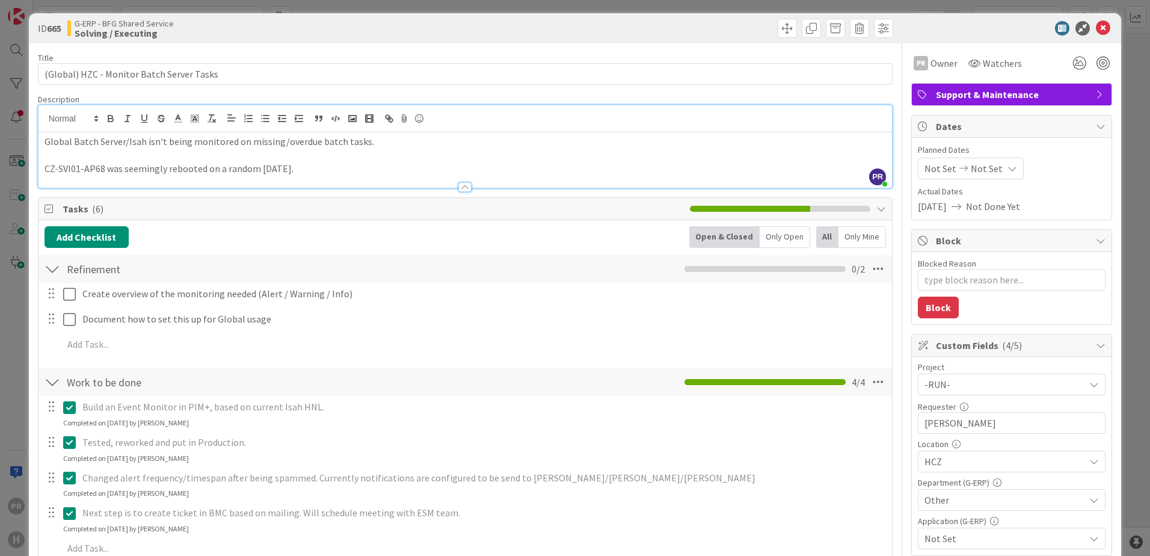
scroll to position [0, 0]
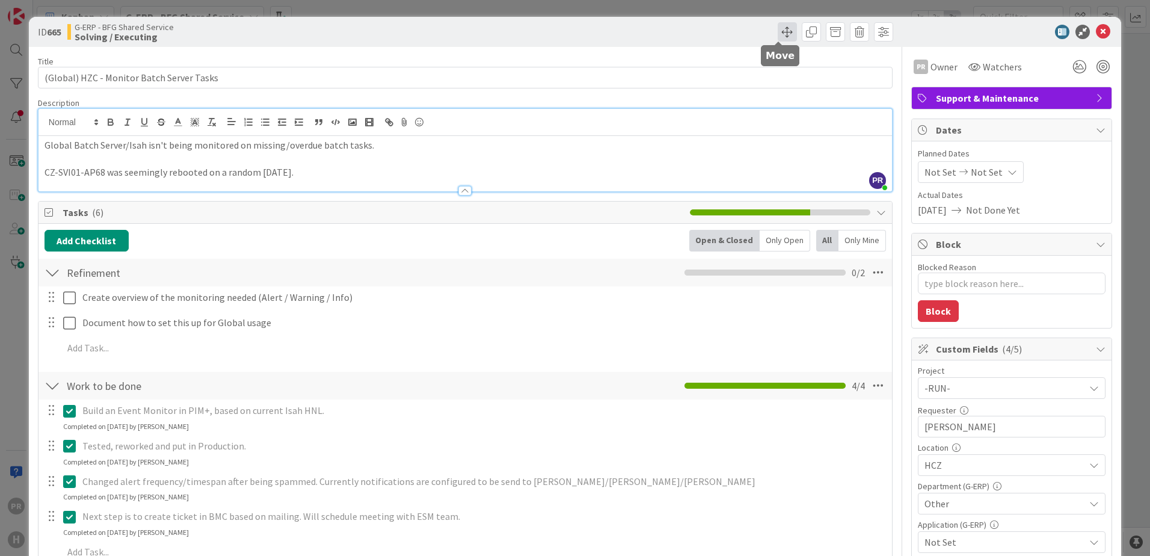
click at [780, 32] on span at bounding box center [786, 31] width 19 height 19
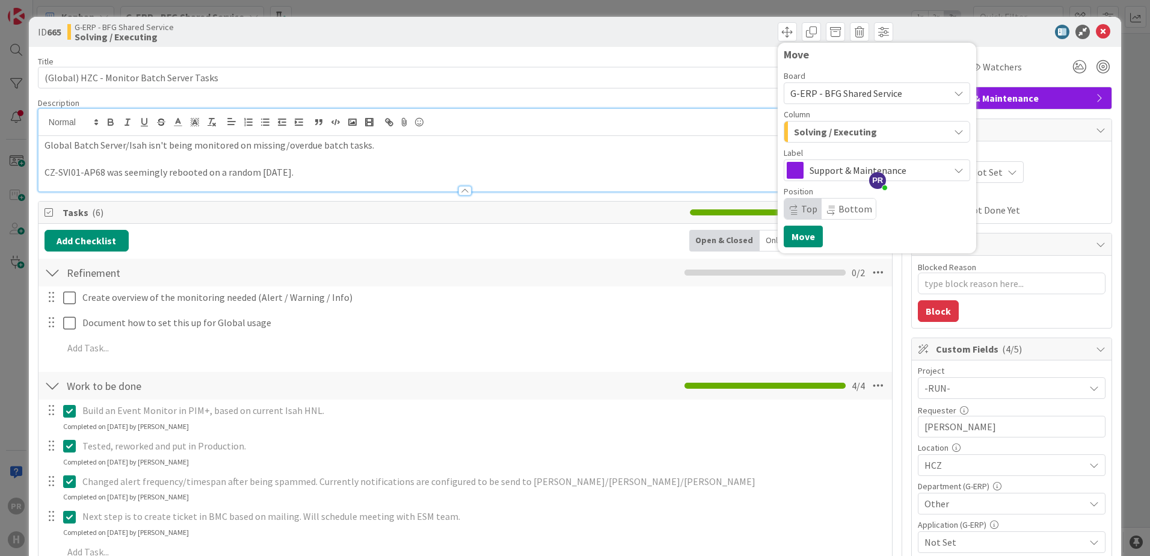
click at [812, 133] on span "Solving / Executing" at bounding box center [835, 132] width 83 height 16
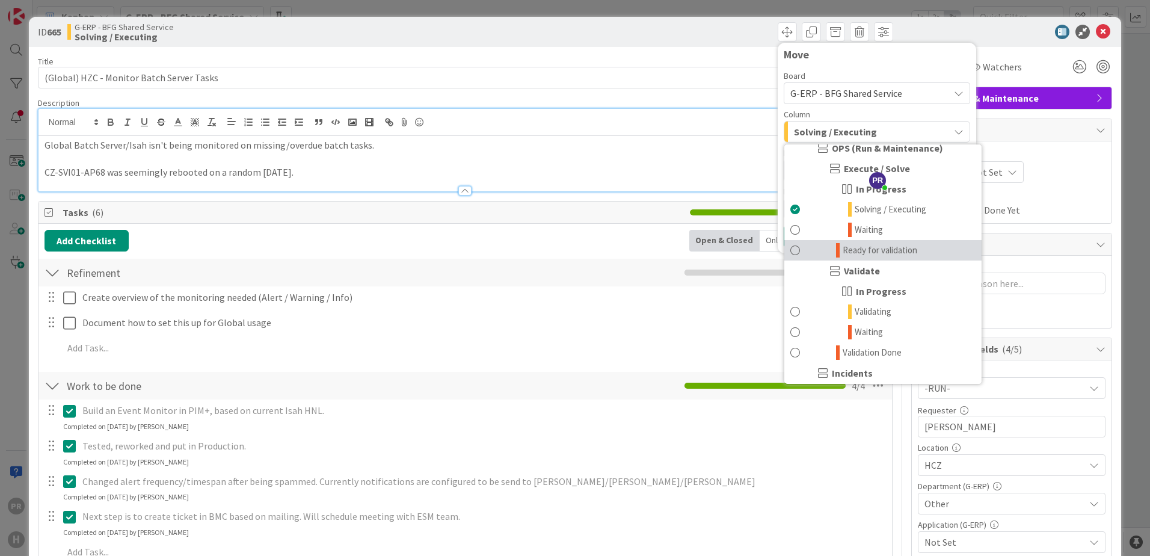
scroll to position [747, 0]
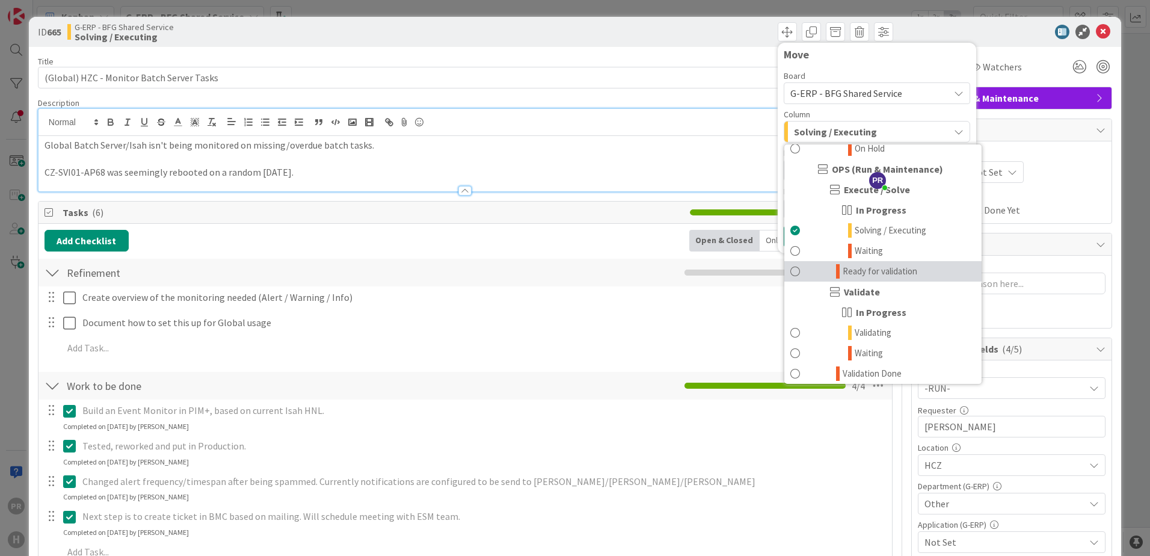
click at [872, 267] on span "Ready for validation" at bounding box center [879, 271] width 75 height 14
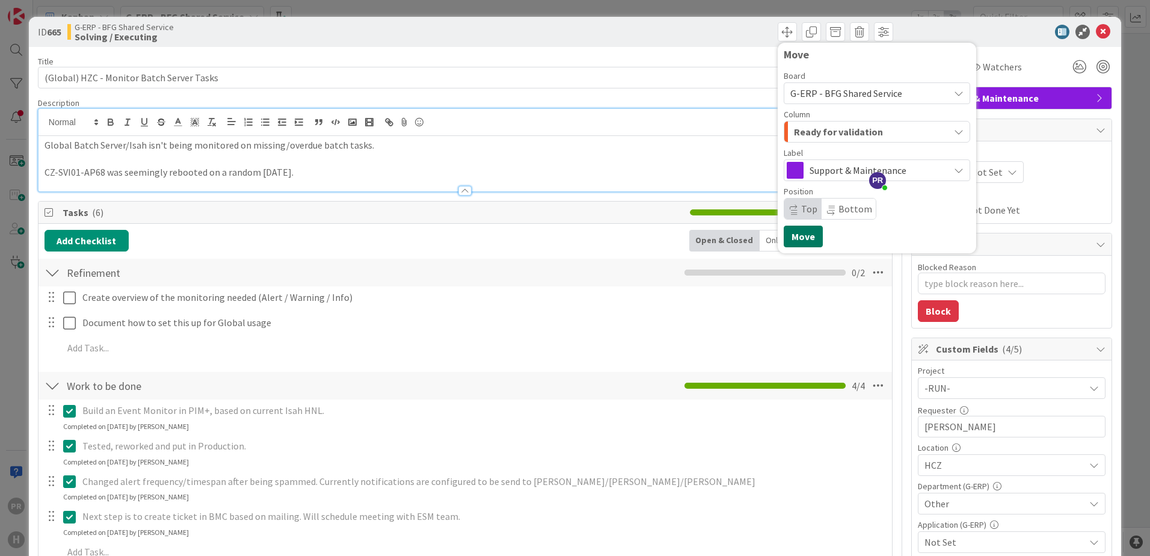
click at [792, 240] on button "Move" at bounding box center [802, 236] width 39 height 22
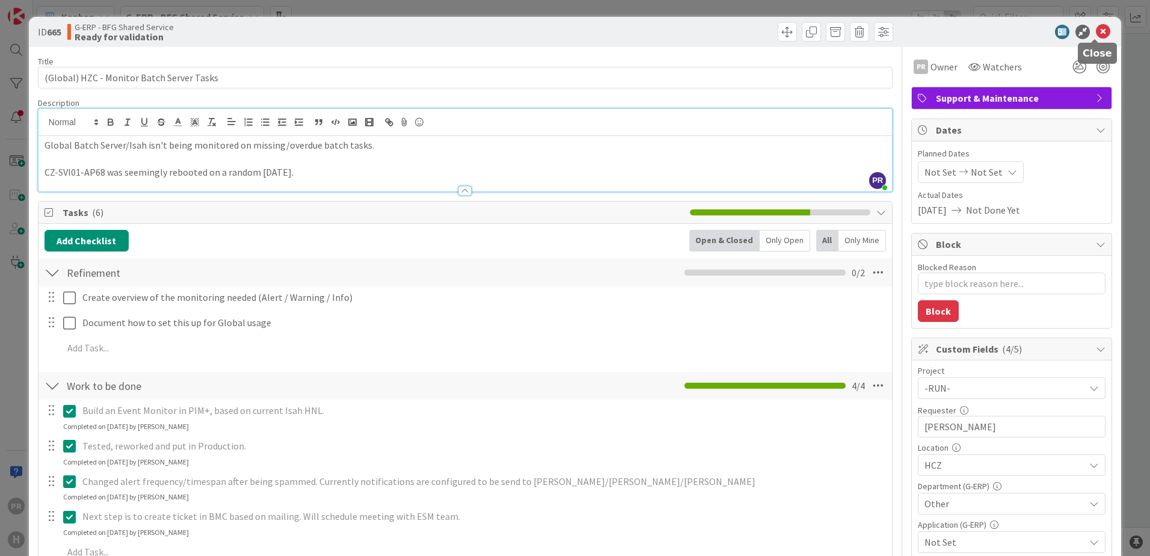
click at [1095, 32] on icon at bounding box center [1102, 32] width 14 height 14
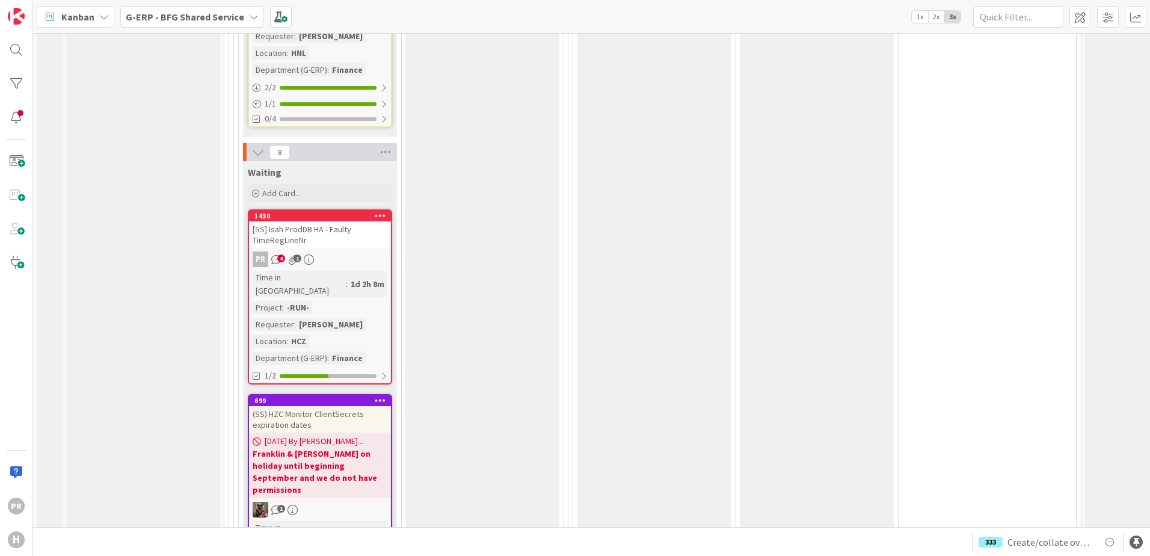
scroll to position [2171, 0]
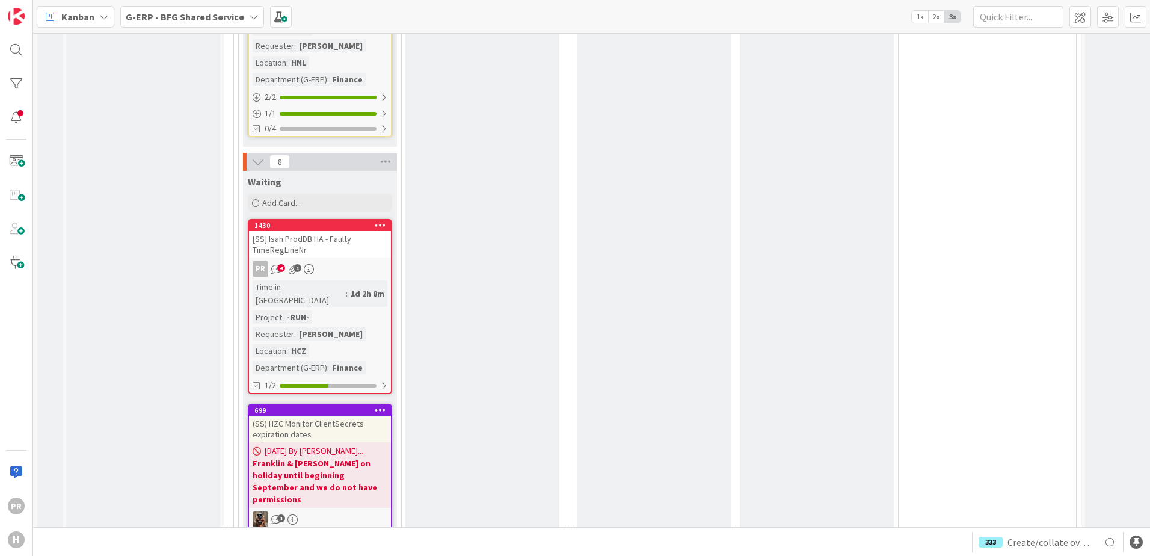
click at [324, 231] on div "[SS] Isah ProdDB HA - Faulty TimeRegLineNr" at bounding box center [320, 244] width 142 height 26
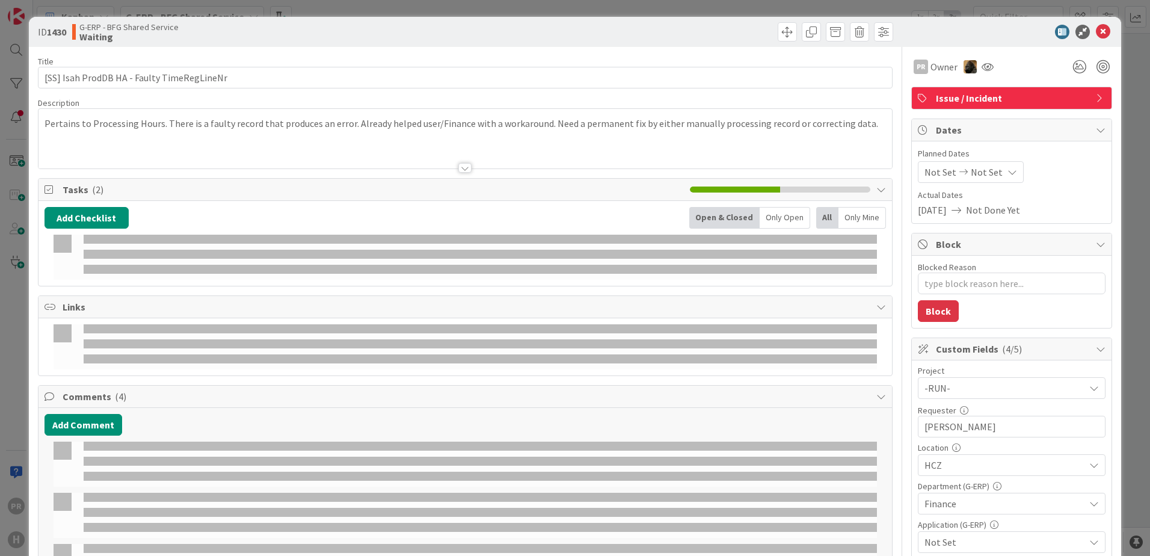
type textarea "x"
select select "sql"
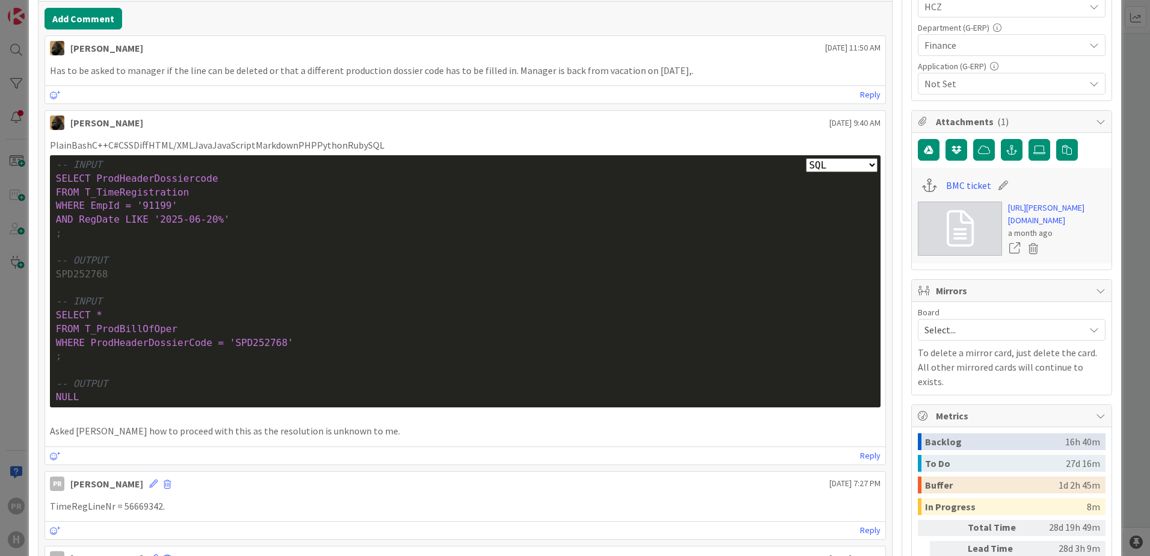
scroll to position [481, 0]
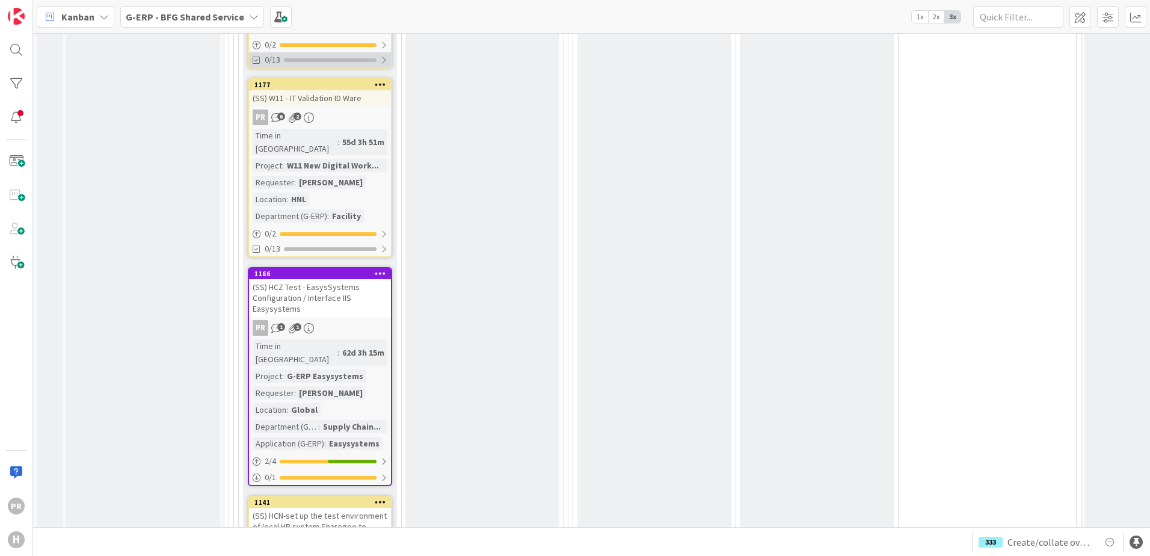
scroll to position [3434, 0]
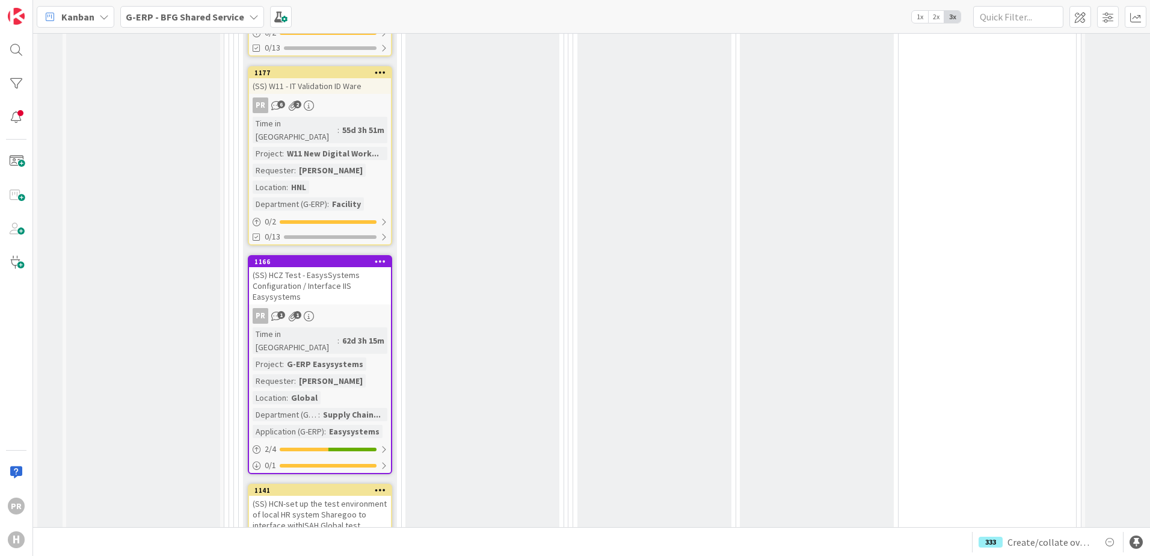
click at [343, 267] on div "(SS) HCZ Test - EasysSystems Configuration / Interface IIS Easysystems" at bounding box center [320, 285] width 142 height 37
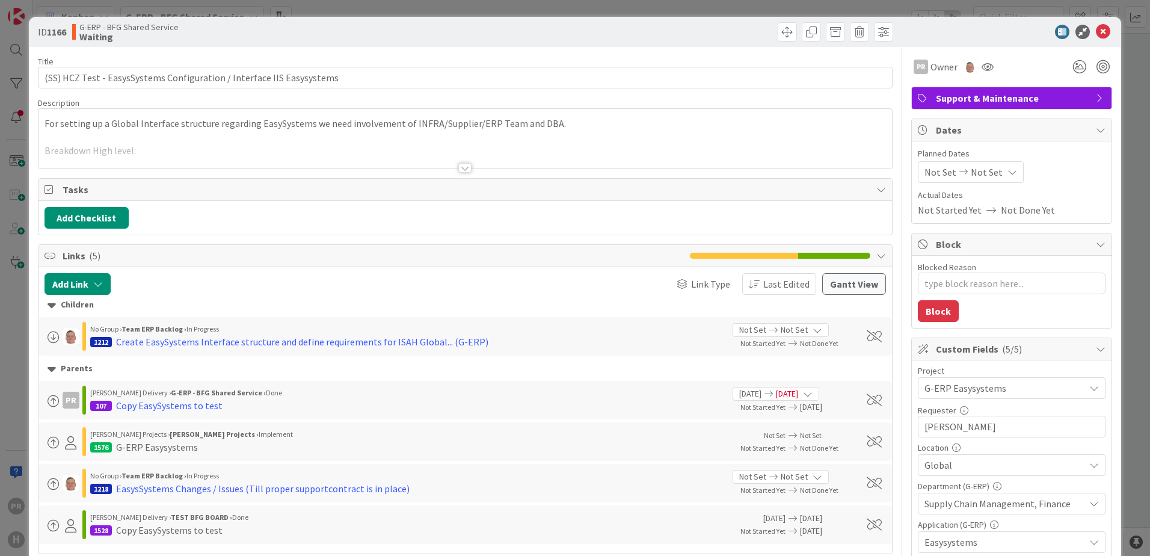
type textarea "x"
click at [465, 171] on div at bounding box center [464, 168] width 13 height 10
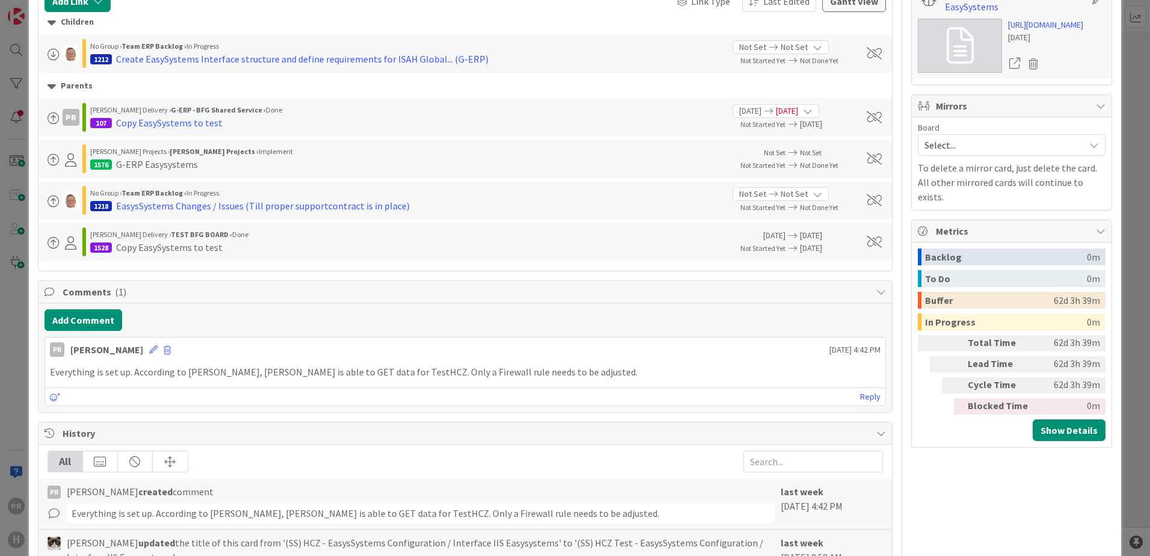
scroll to position [676, 0]
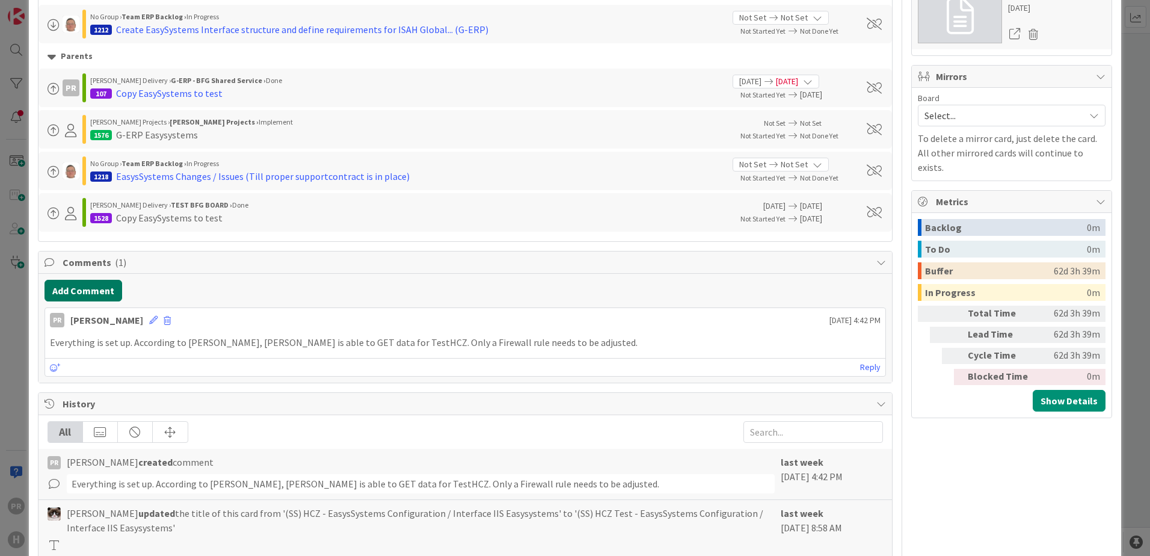
click at [114, 289] on button "Add Comment" at bounding box center [83, 291] width 78 height 22
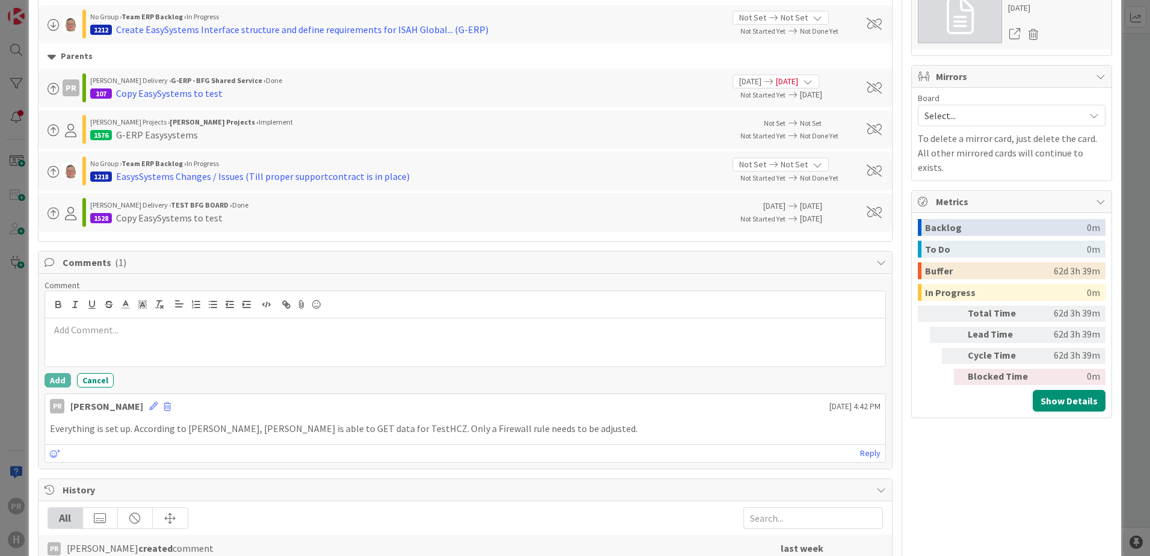
click at [173, 338] on div at bounding box center [465, 342] width 840 height 48
click at [48, 383] on button "Add" at bounding box center [57, 380] width 26 height 14
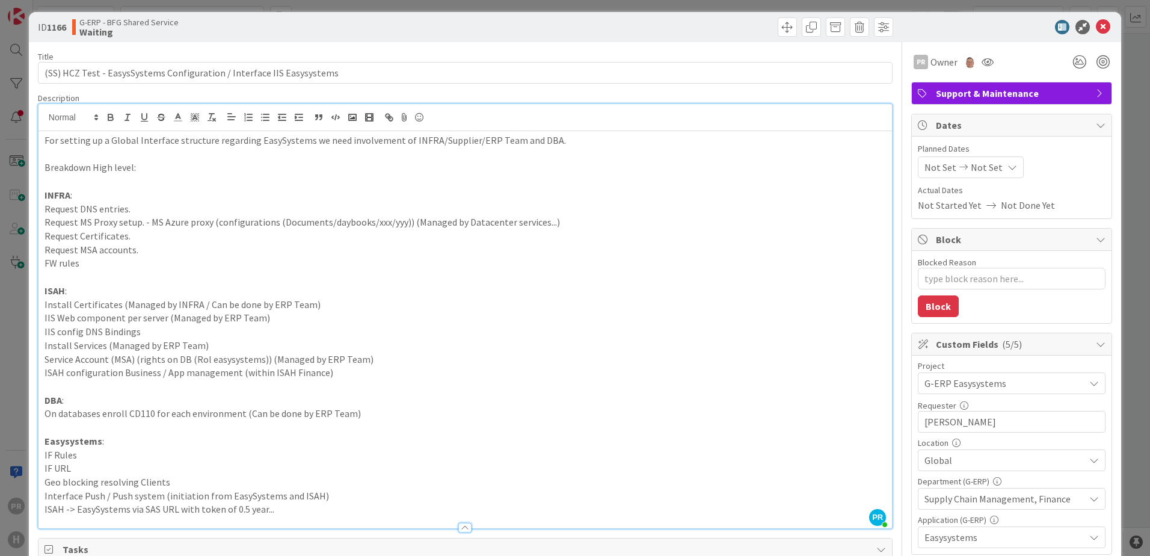
scroll to position [0, 0]
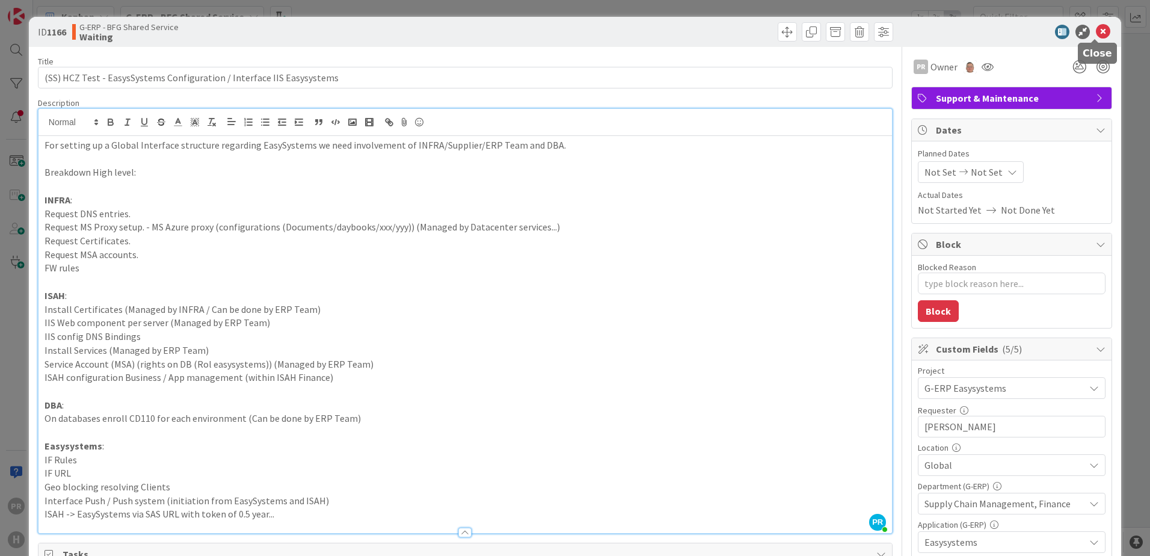
click at [1099, 29] on icon at bounding box center [1102, 32] width 14 height 14
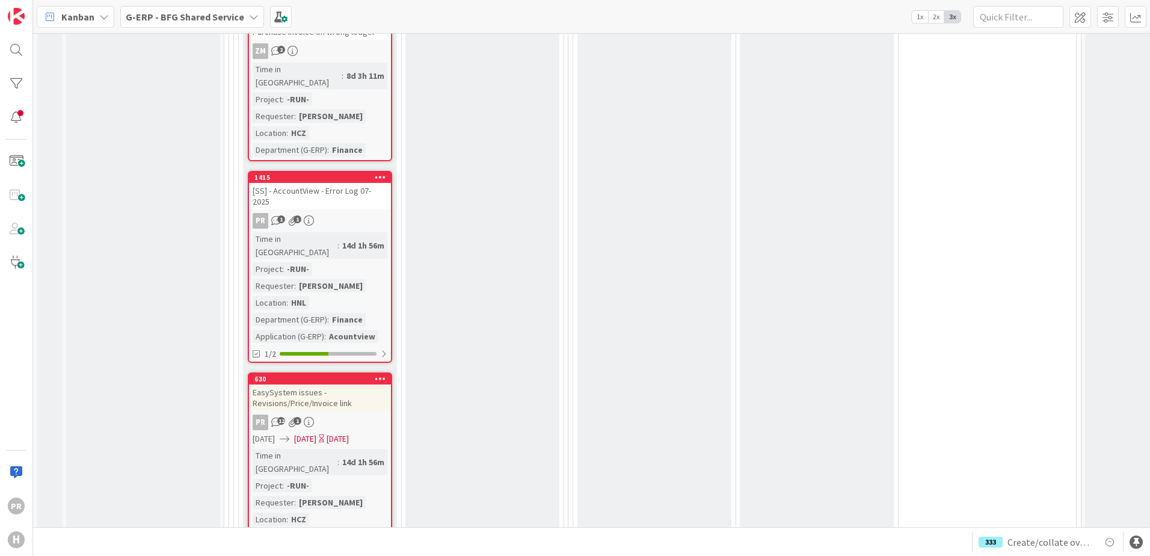
scroll to position [4756, 0]
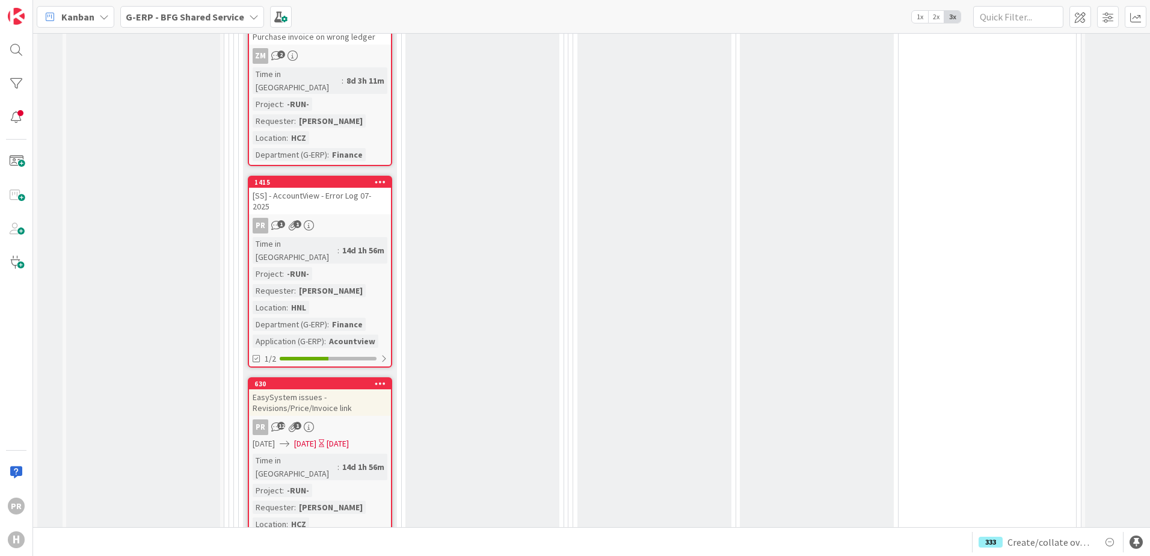
click at [318, 389] on div "EasySystem issues - Revisions/Price/Invoice link" at bounding box center [320, 402] width 142 height 26
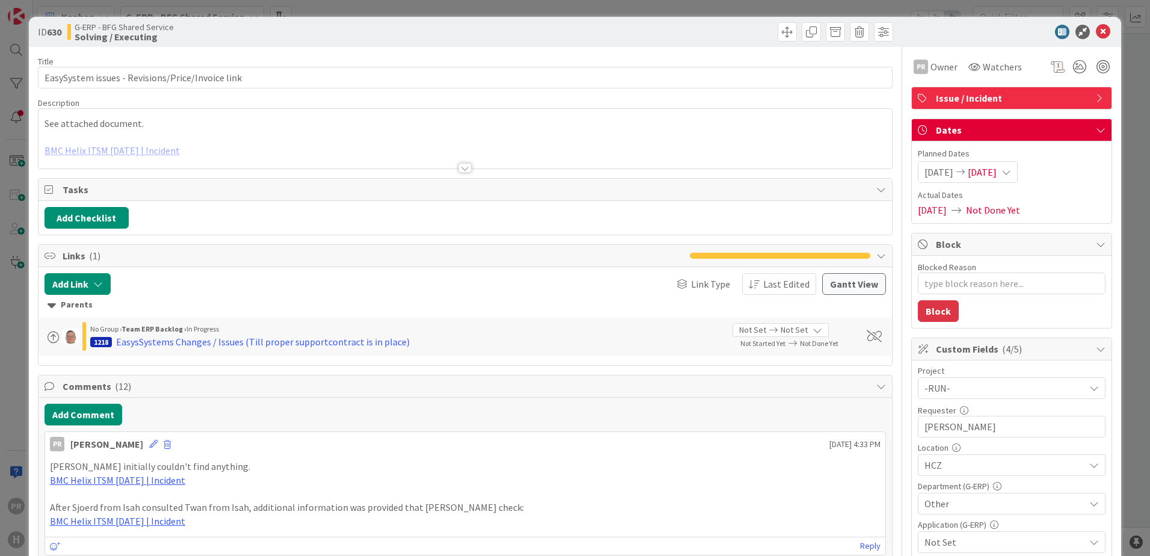
type textarea "x"
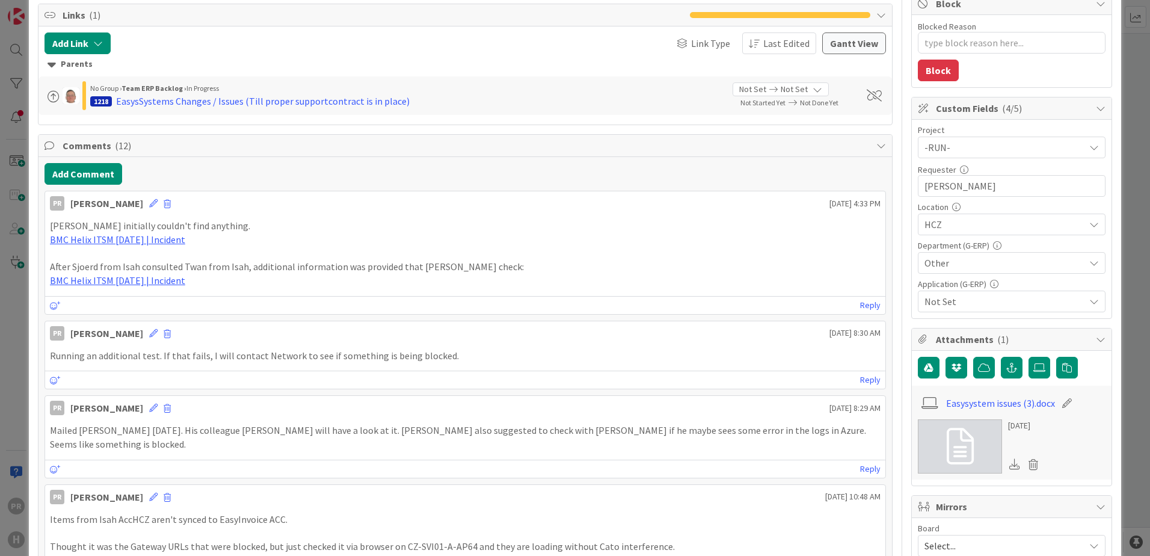
scroll to position [180, 0]
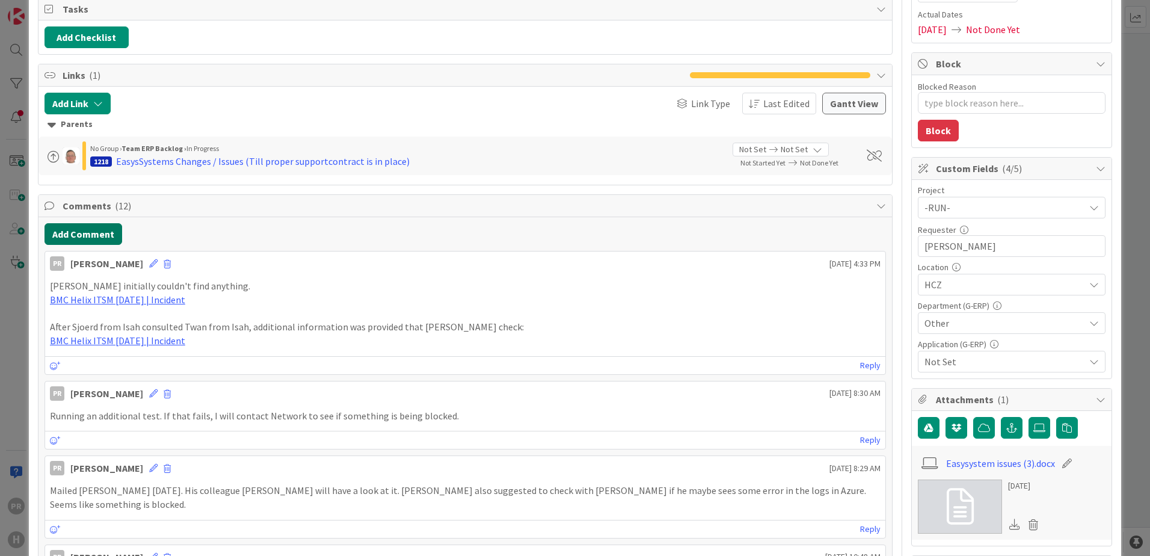
click at [92, 224] on button "Add Comment" at bounding box center [83, 234] width 78 height 22
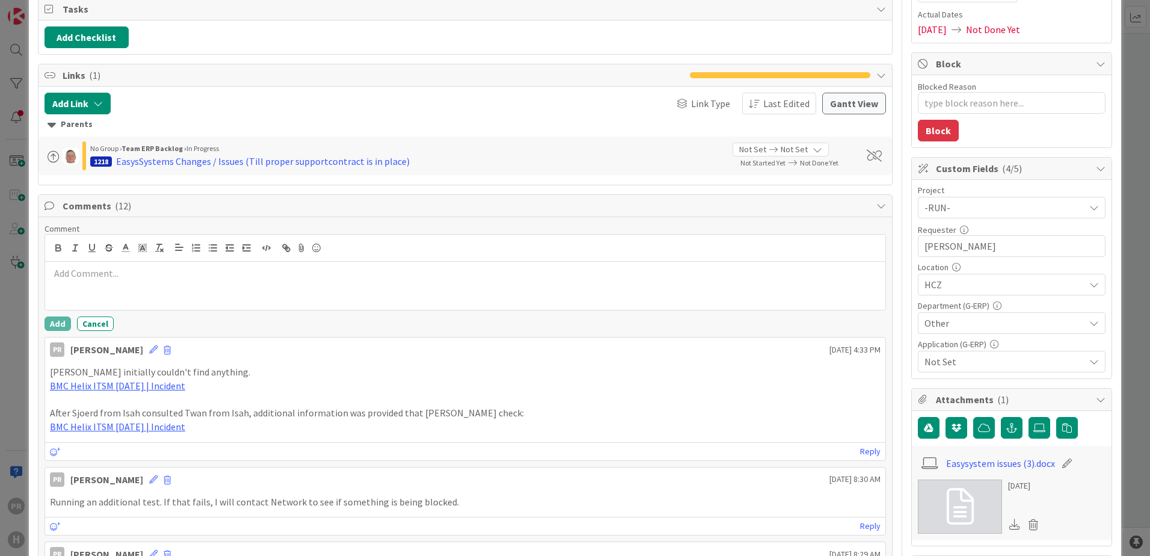
click at [127, 271] on p at bounding box center [465, 273] width 830 height 14
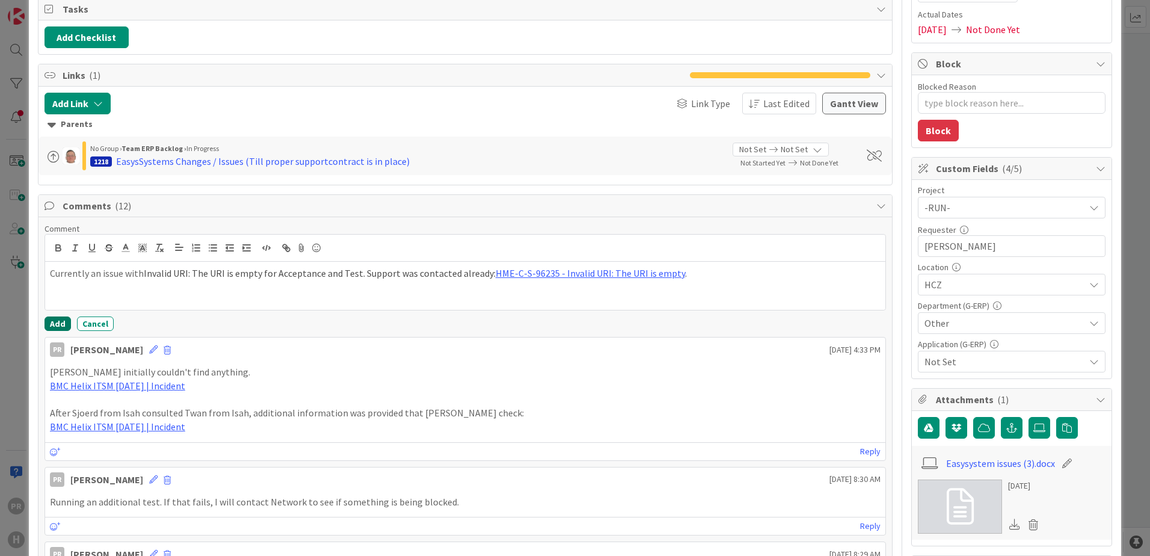
click at [64, 319] on button "Add" at bounding box center [57, 323] width 26 height 14
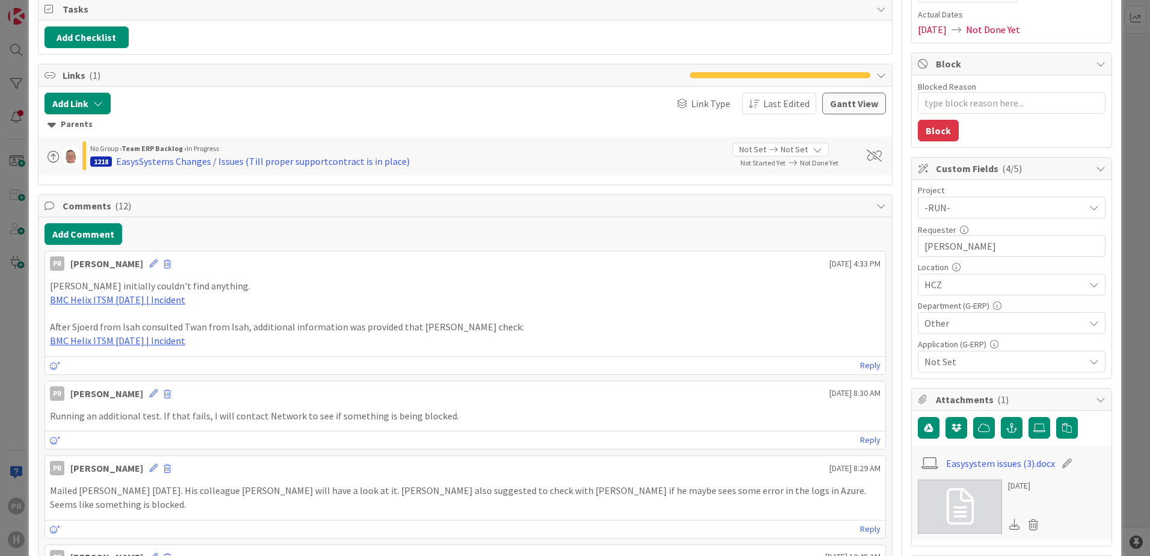
type textarea "x"
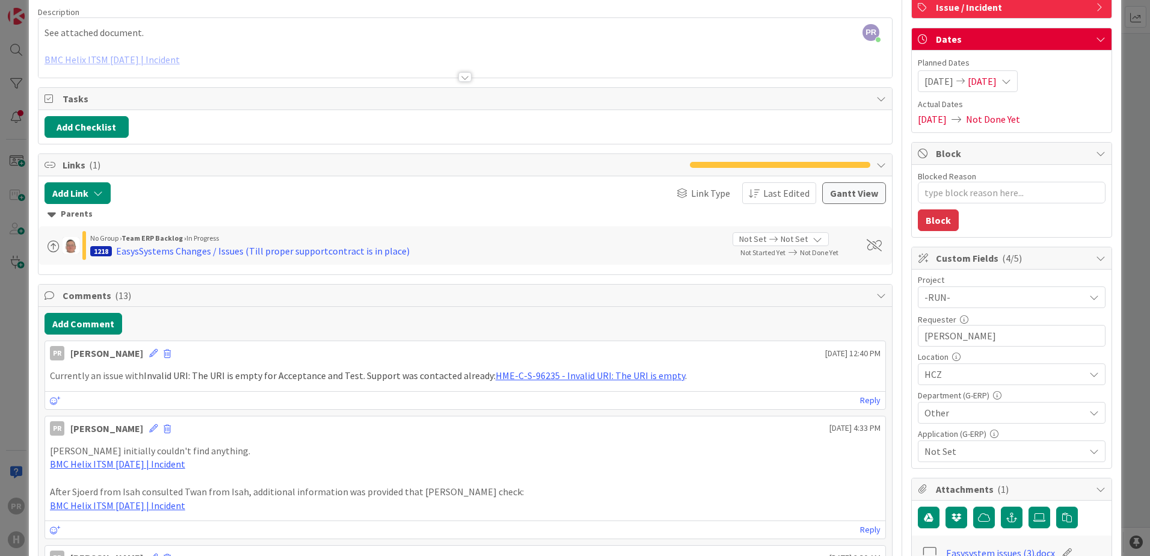
scroll to position [0, 0]
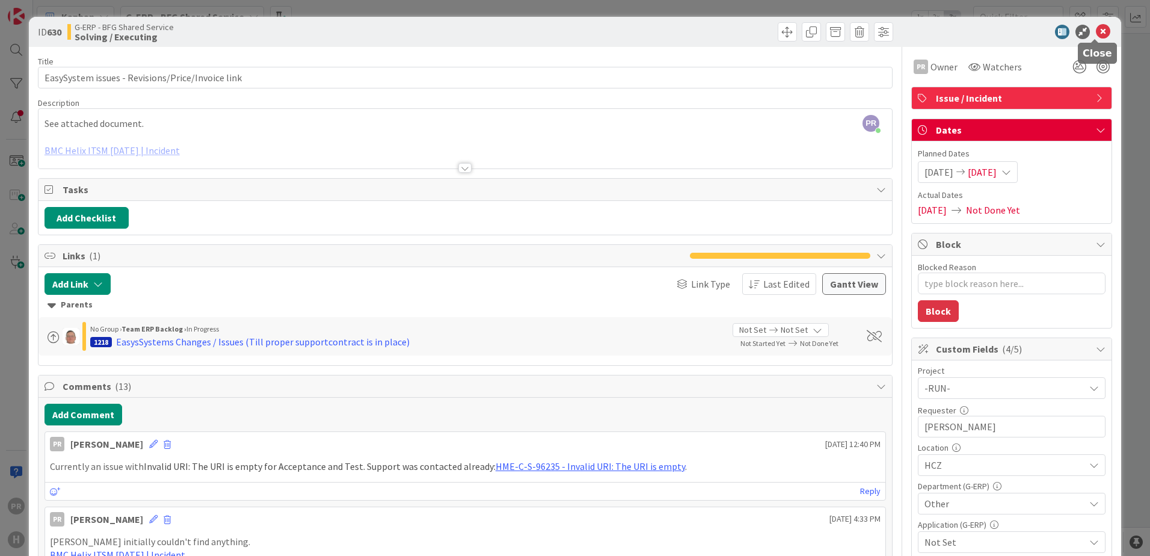
click at [1095, 28] on icon at bounding box center [1102, 32] width 14 height 14
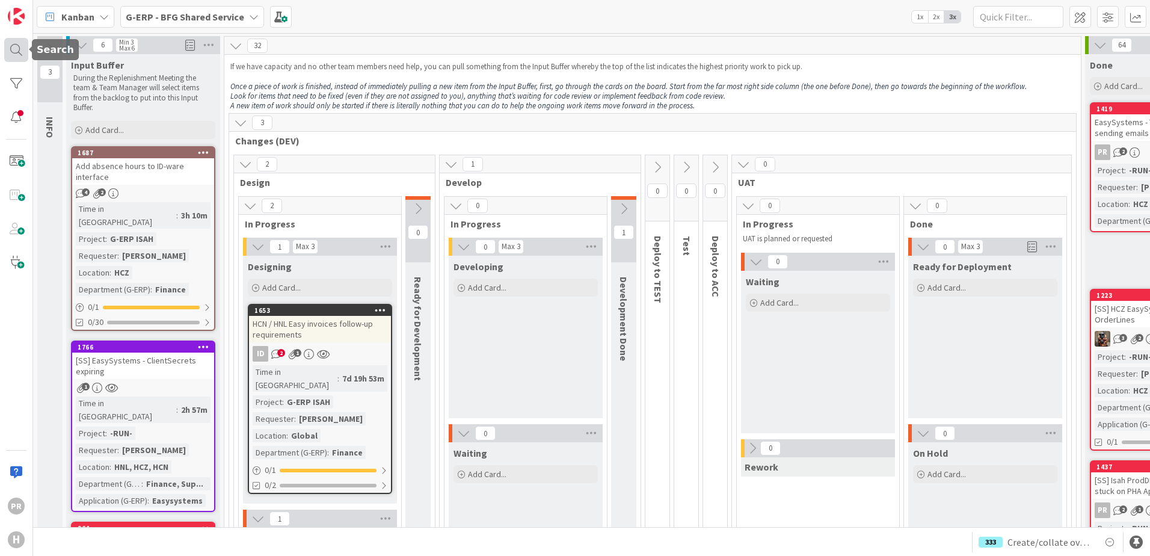
click at [8, 47] on div at bounding box center [16, 50] width 24 height 24
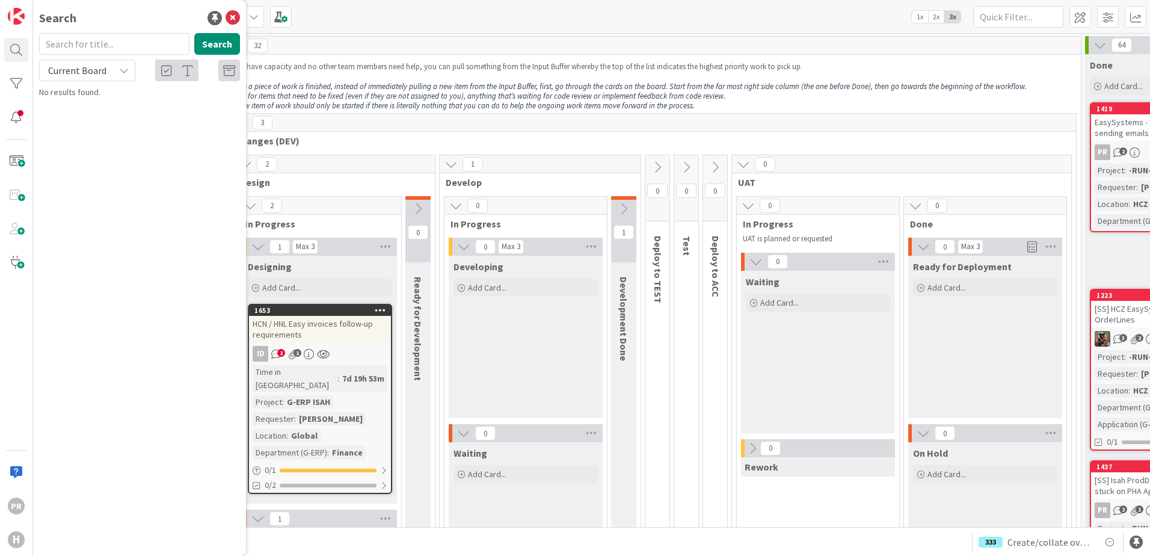
click at [97, 73] on span "Current Board" at bounding box center [77, 70] width 58 height 12
click at [90, 121] on span "All Boards" at bounding box center [108, 120] width 125 height 18
click at [80, 43] on input "text" at bounding box center [114, 44] width 150 height 22
drag, startPoint x: 103, startPoint y: 63, endPoint x: 103, endPoint y: 72, distance: 8.4
click at [103, 64] on span "All Boards" at bounding box center [77, 70] width 63 height 17
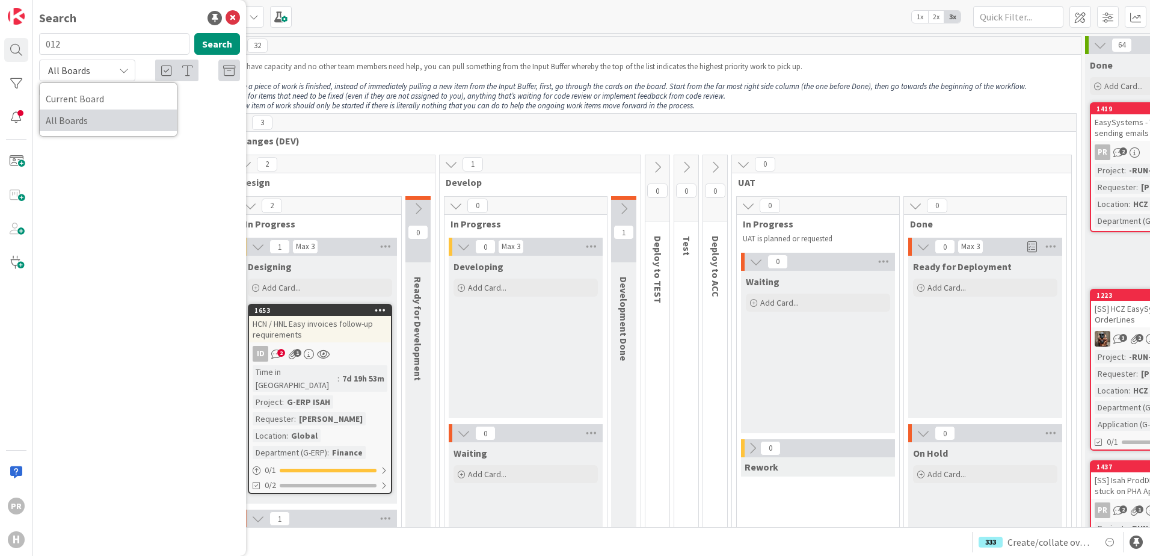
click at [102, 118] on span "All Boards" at bounding box center [108, 120] width 125 height 18
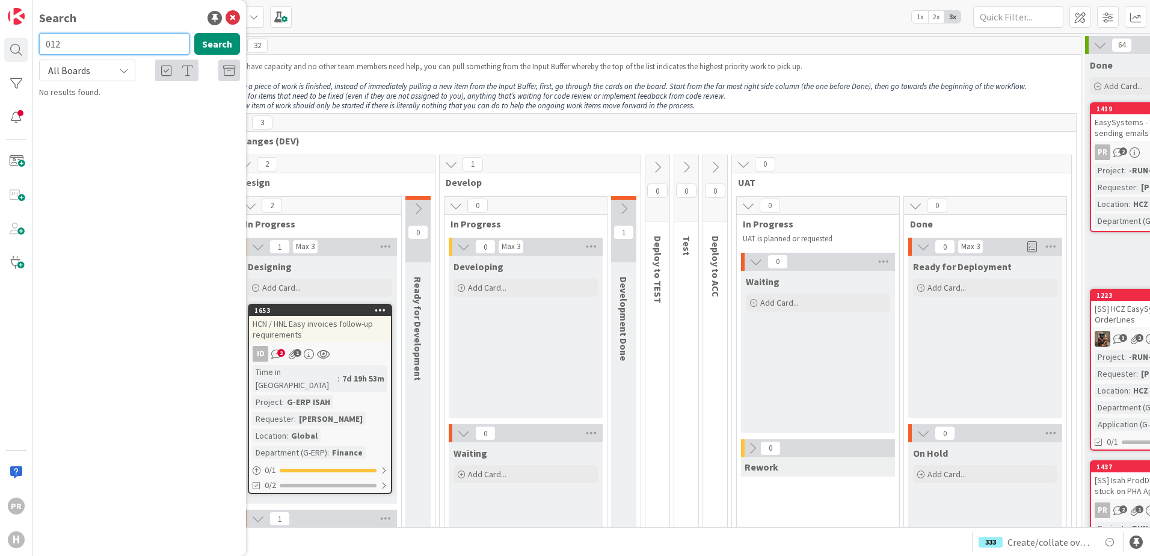
drag, startPoint x: 124, startPoint y: 37, endPoint x: 67, endPoint y: 42, distance: 57.4
click at [32, 41] on div "PR H Search 012 Search All Boards Current Board All Boards No results found." at bounding box center [16, 278] width 33 height 556
type input "12"
click at [210, 44] on button "Search" at bounding box center [217, 44] width 46 height 22
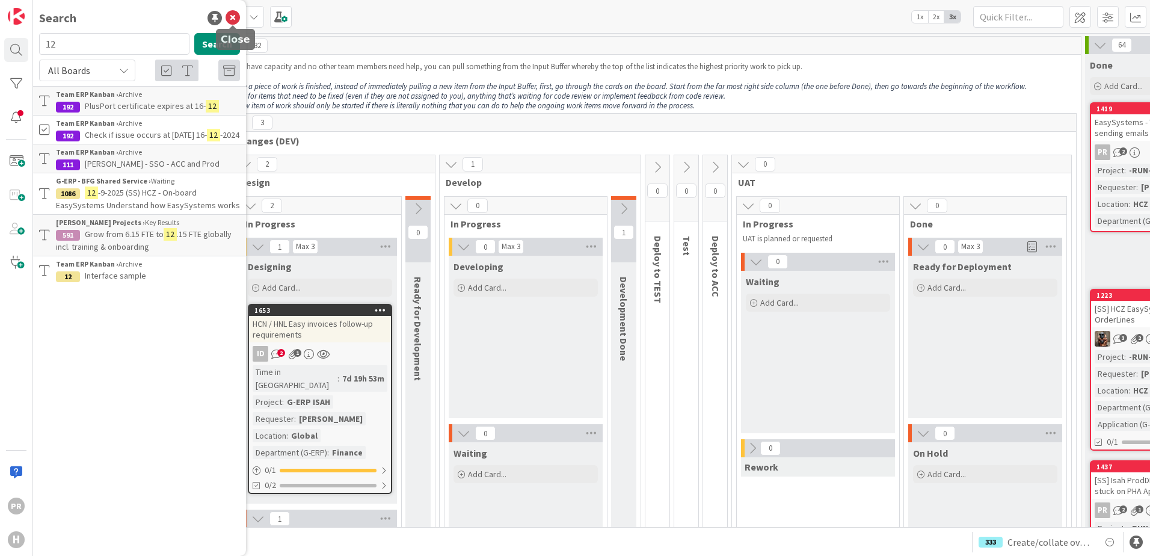
click at [232, 18] on icon at bounding box center [232, 18] width 14 height 14
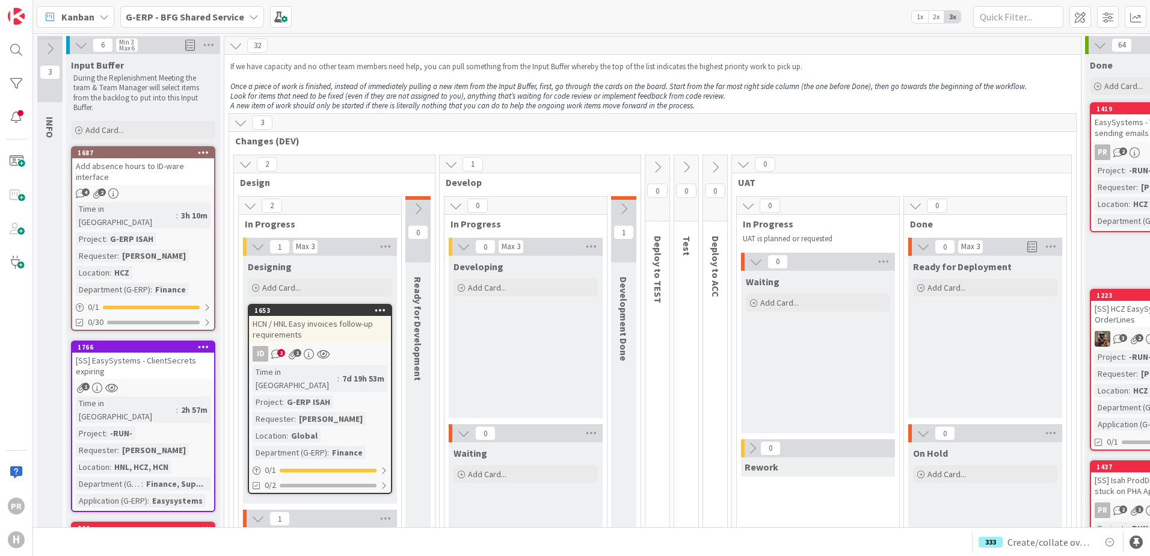
click at [202, 12] on b "G-ERP - BFG Shared Service" at bounding box center [185, 17] width 118 height 12
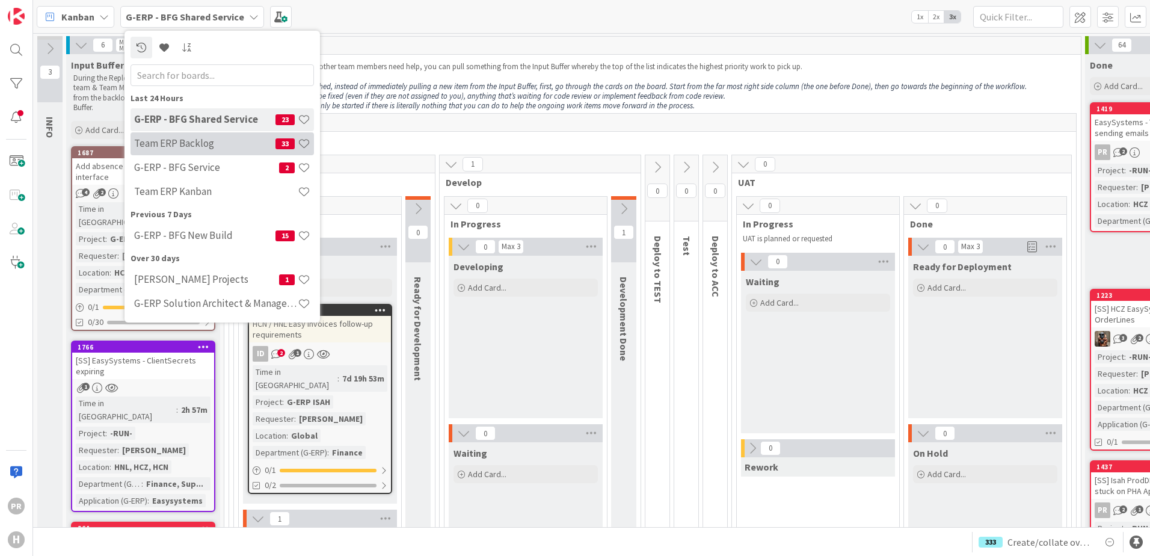
click at [207, 144] on h4 "Team ERP Backlog" at bounding box center [204, 143] width 141 height 12
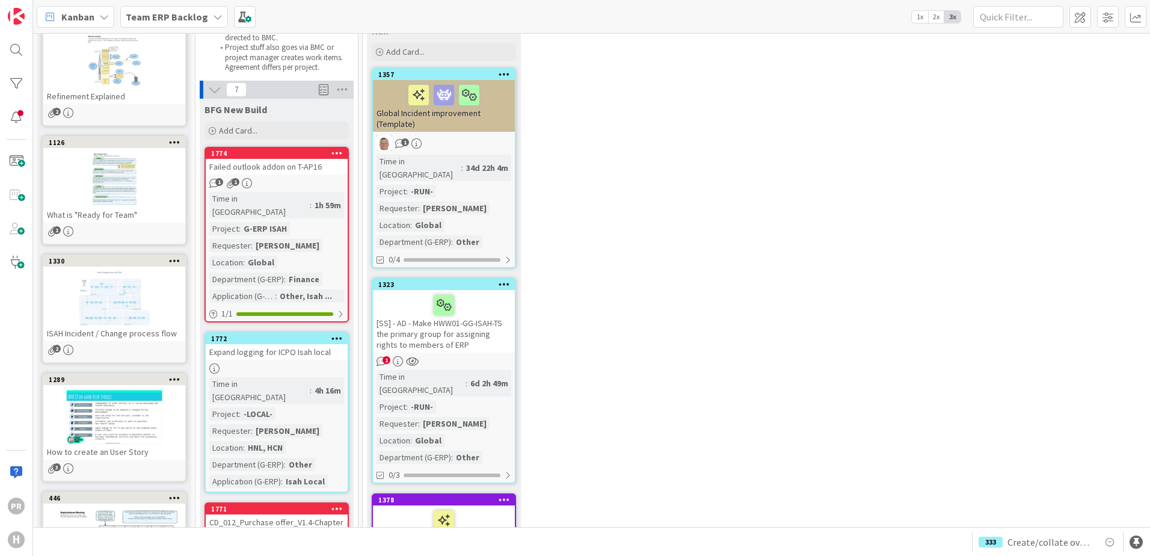
scroll to position [120, 0]
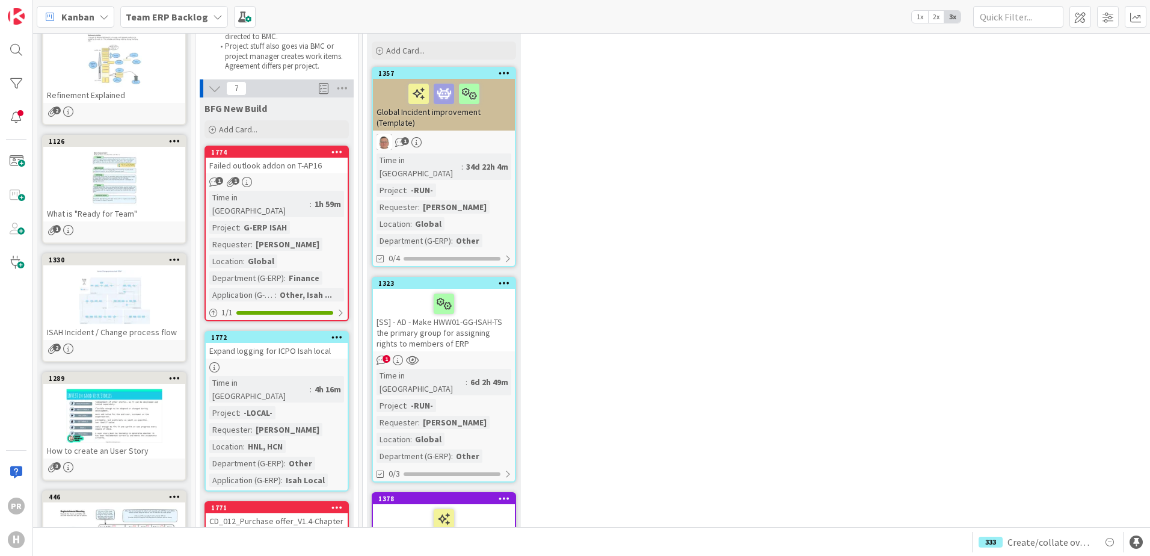
click at [292, 168] on div "Failed outlook addon on T-AP16" at bounding box center [277, 166] width 142 height 16
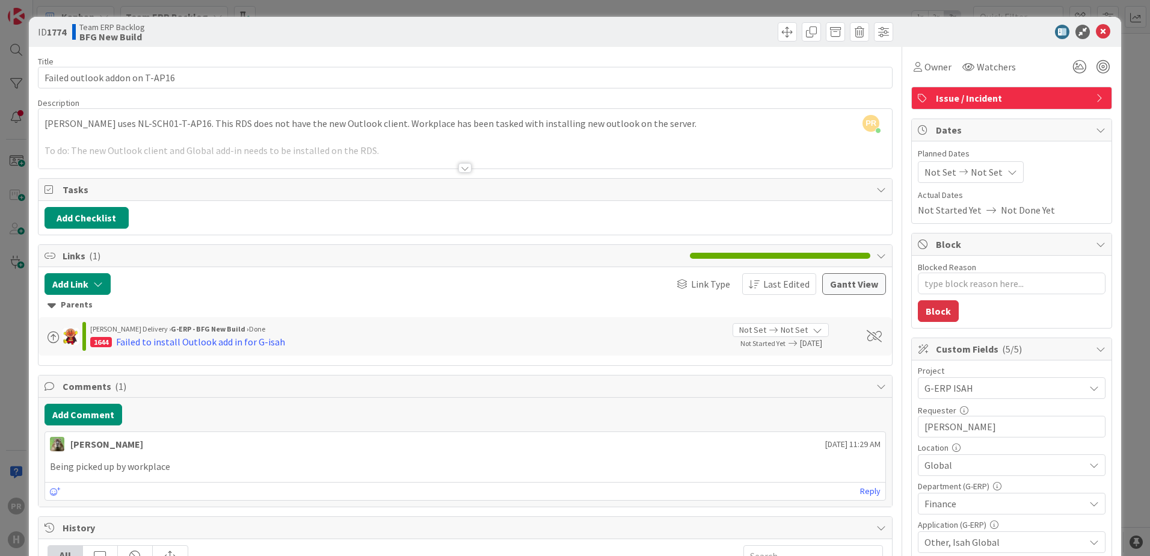
click at [462, 167] on div at bounding box center [464, 168] width 13 height 10
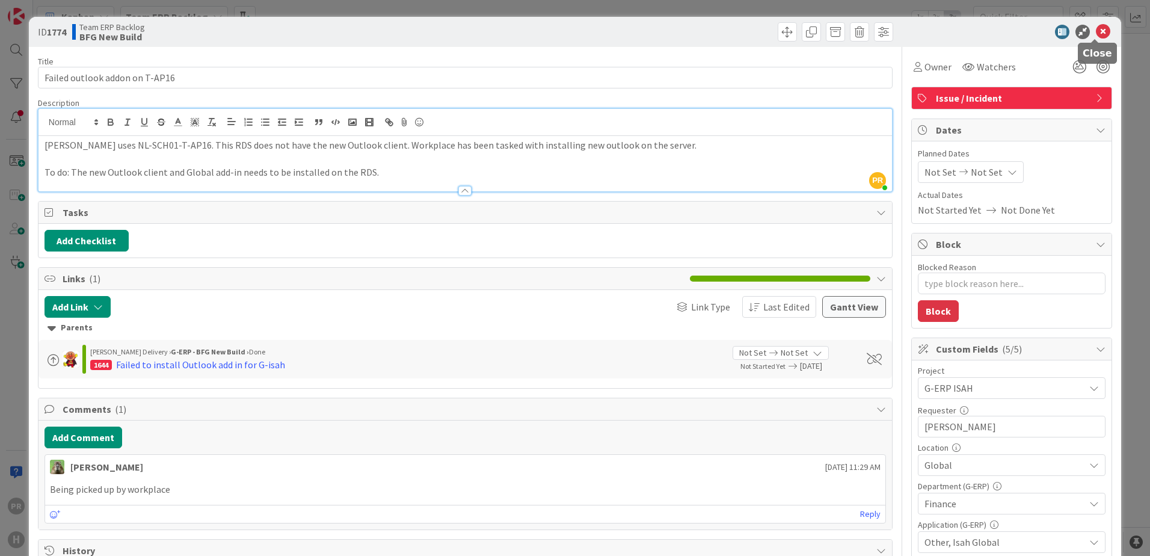
click at [1099, 31] on icon at bounding box center [1102, 32] width 14 height 14
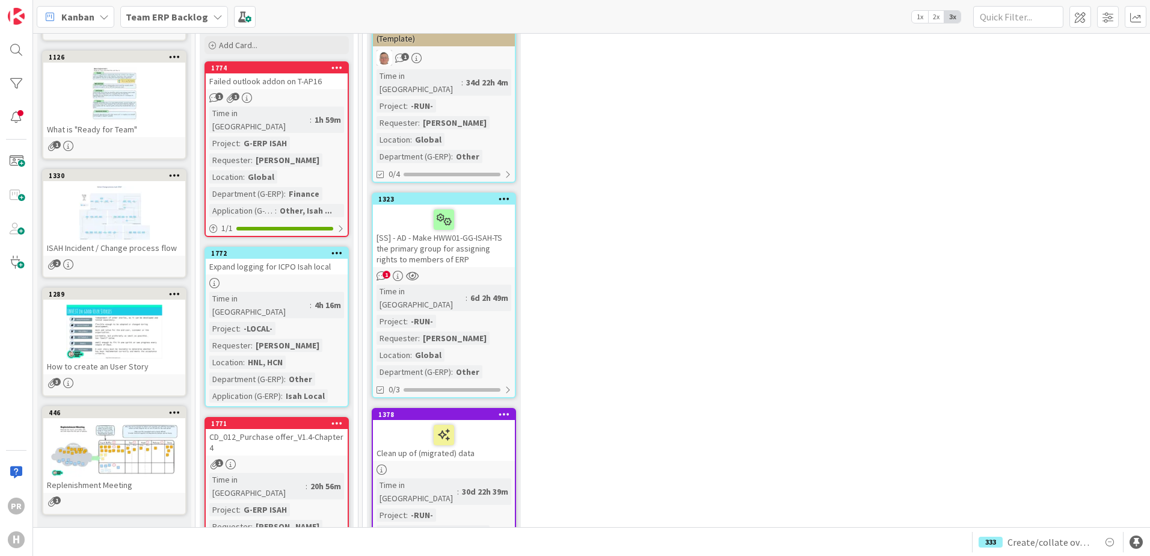
scroll to position [361, 0]
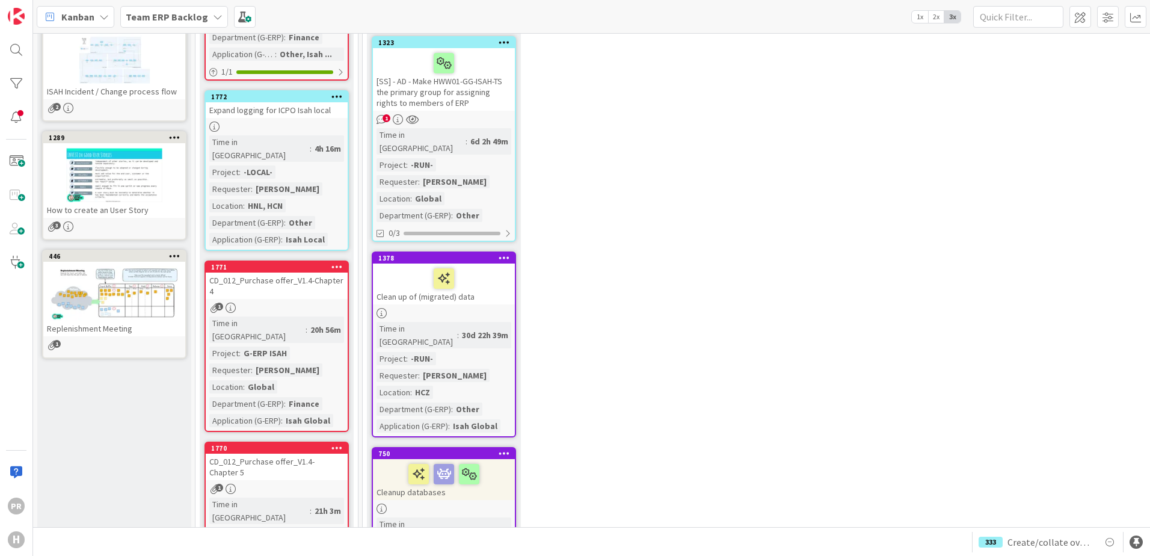
click at [306, 102] on div "Expand logging for ICPO Isah local" at bounding box center [277, 110] width 142 height 16
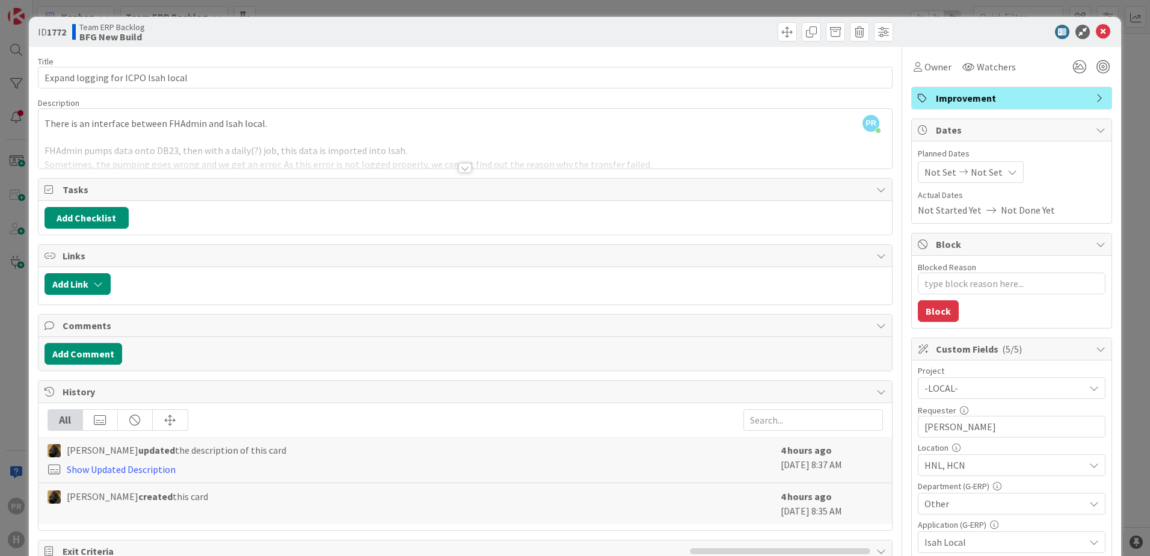
click at [459, 170] on div at bounding box center [464, 168] width 13 height 10
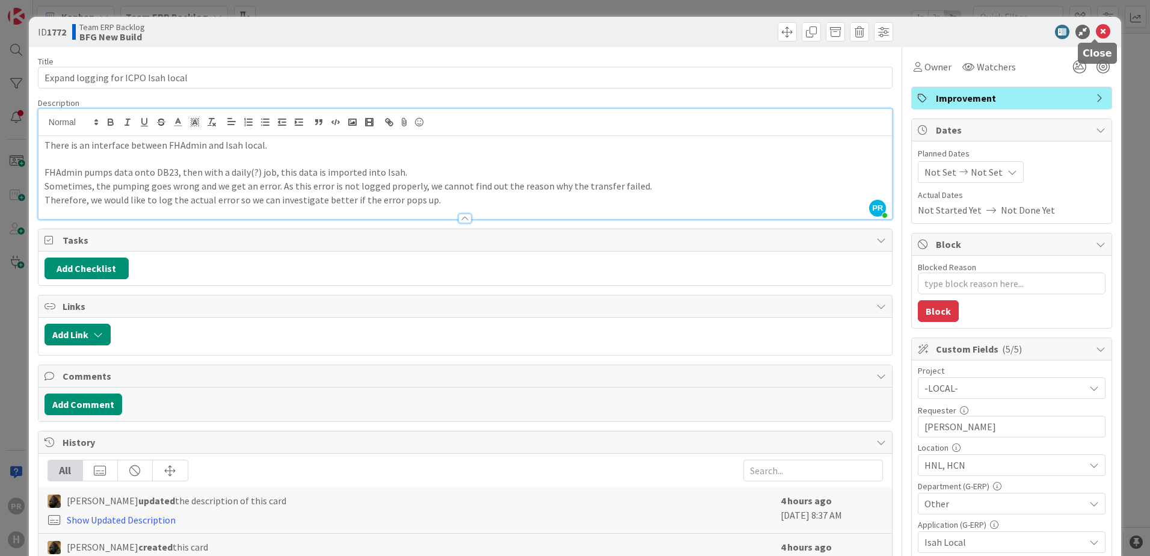
drag, startPoint x: 1088, startPoint y: 26, endPoint x: 512, endPoint y: 230, distance: 610.2
click at [1095, 27] on icon at bounding box center [1102, 32] width 14 height 14
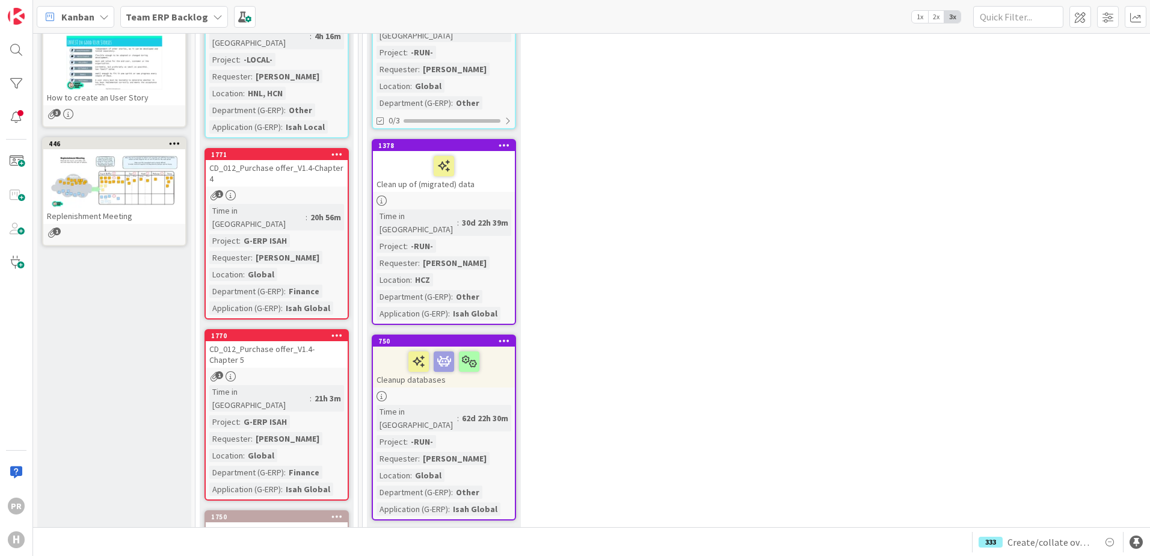
scroll to position [481, 0]
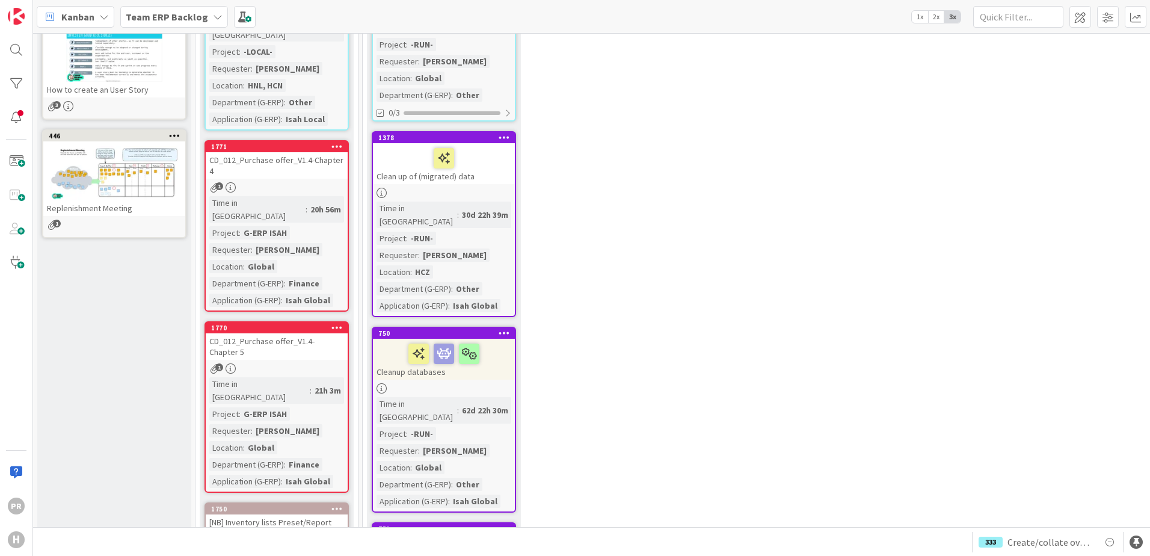
click at [304, 152] on div "CD_012_Purchase offer_V1.4-Chapter 4" at bounding box center [277, 165] width 142 height 26
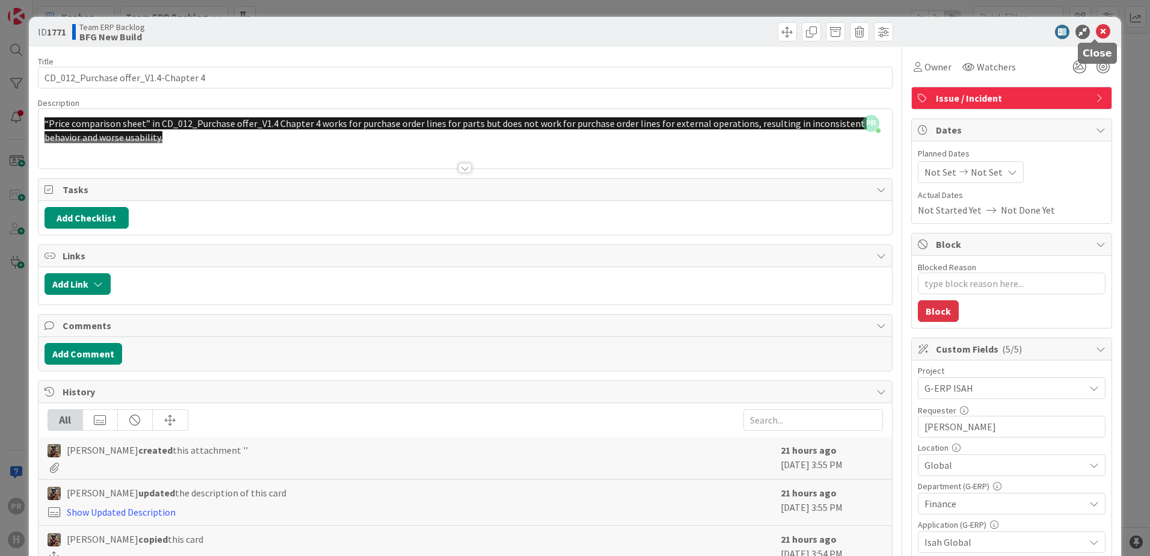
click at [1100, 29] on icon at bounding box center [1102, 32] width 14 height 14
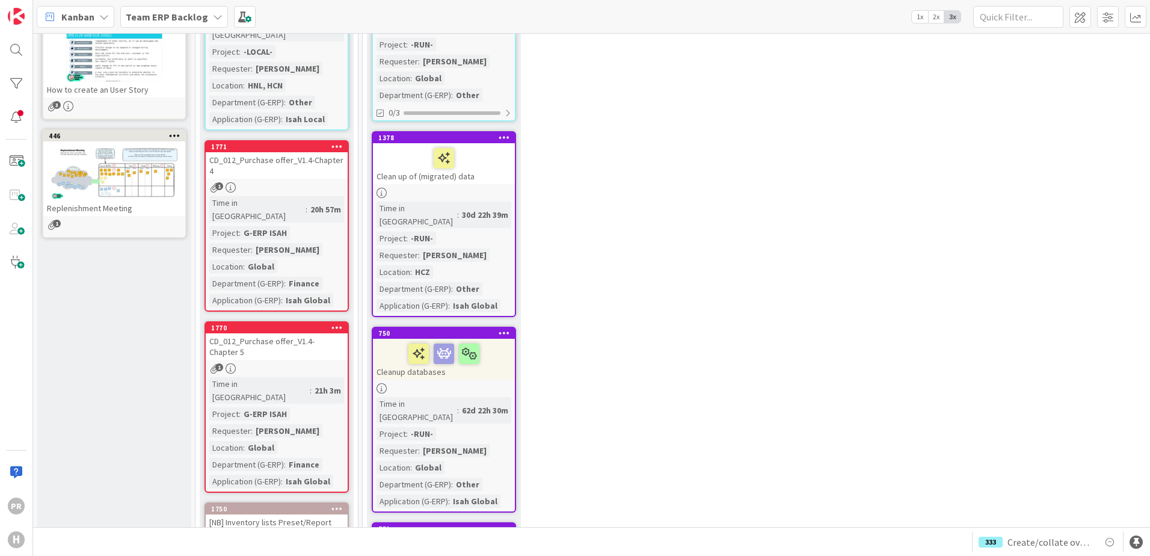
click at [283, 333] on div "CD_012_Purchase offer_V1.4- Chapter 5" at bounding box center [277, 346] width 142 height 26
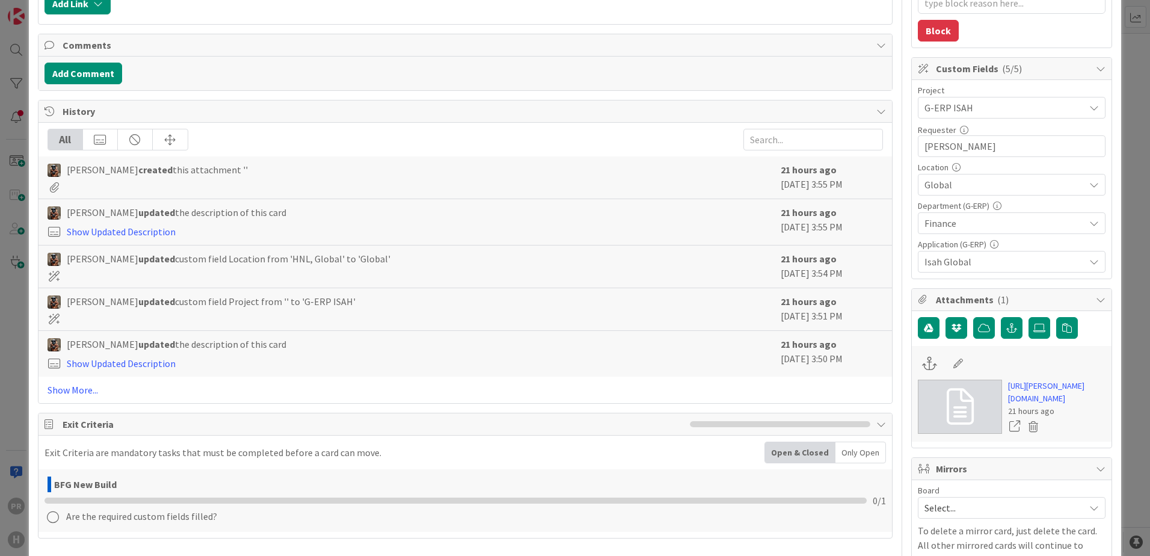
scroll to position [301, 0]
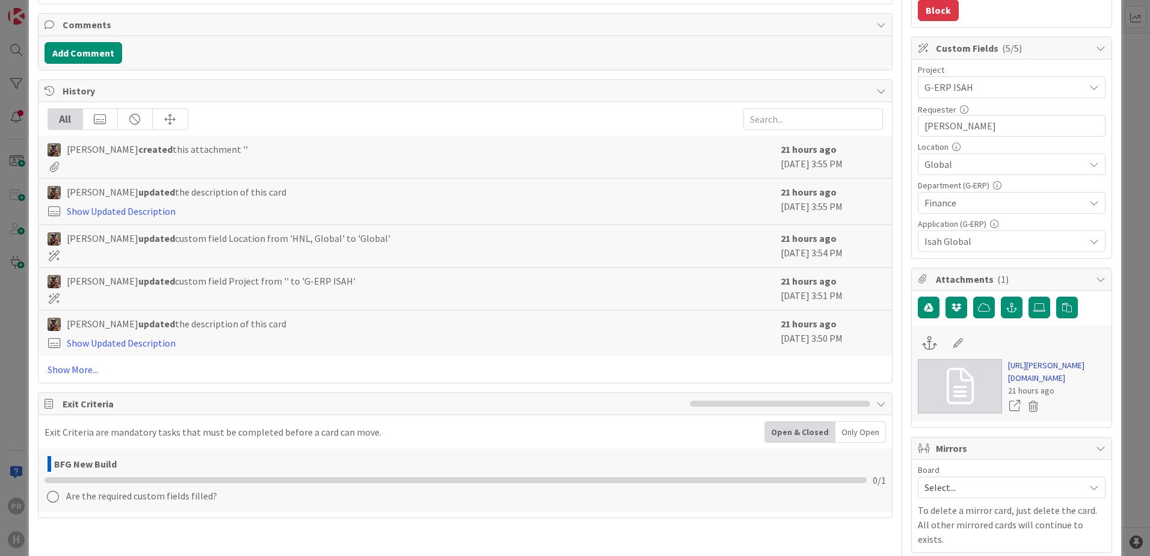
click at [1028, 383] on link "[URL][PERSON_NAME][DOMAIN_NAME]" at bounding box center [1056, 371] width 97 height 25
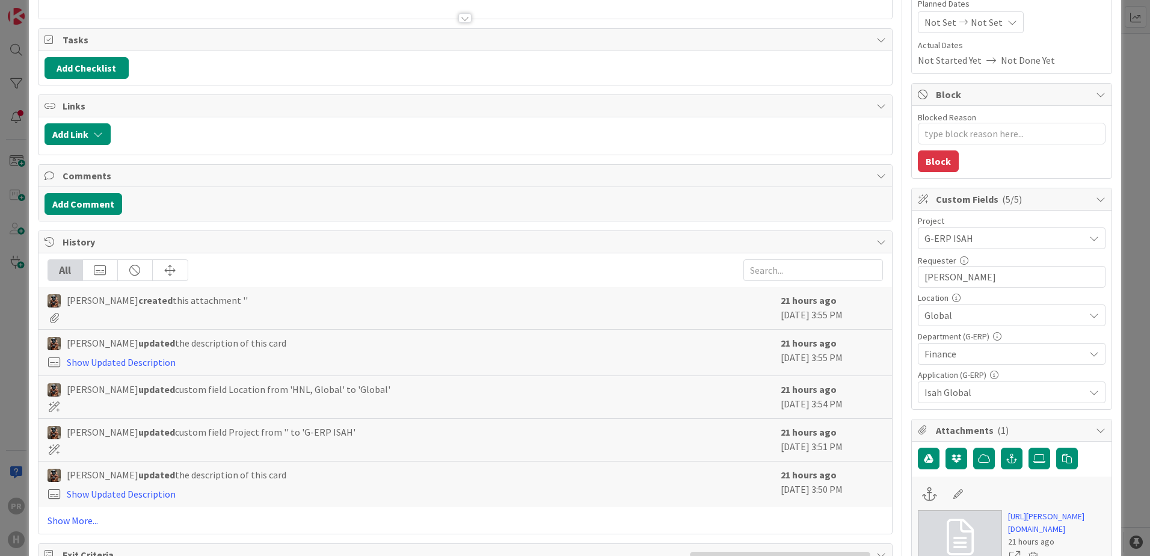
scroll to position [240, 0]
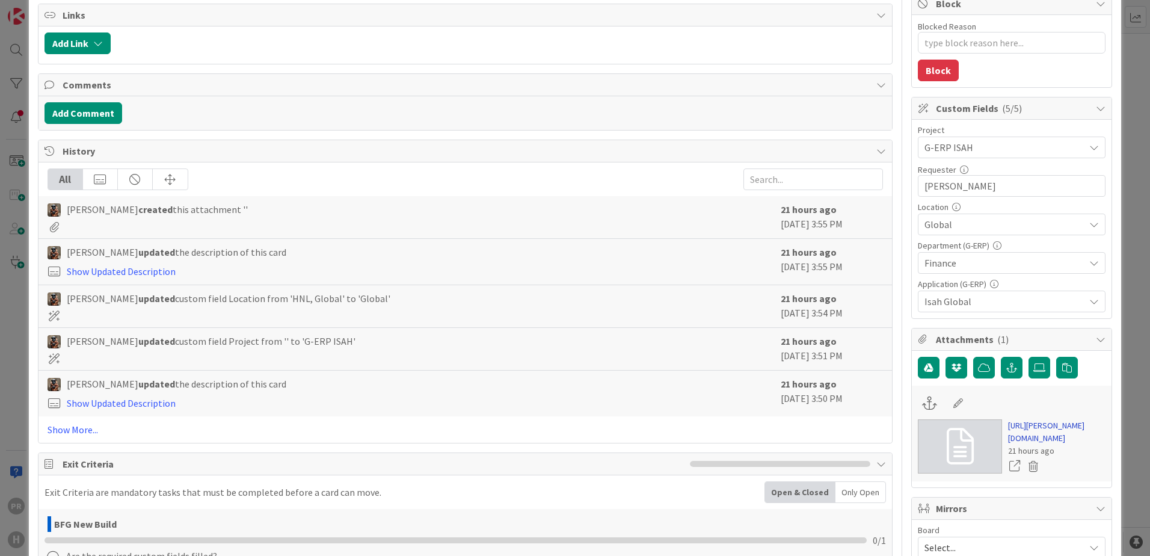
click at [1022, 438] on link "[URL][PERSON_NAME][DOMAIN_NAME]" at bounding box center [1056, 431] width 97 height 25
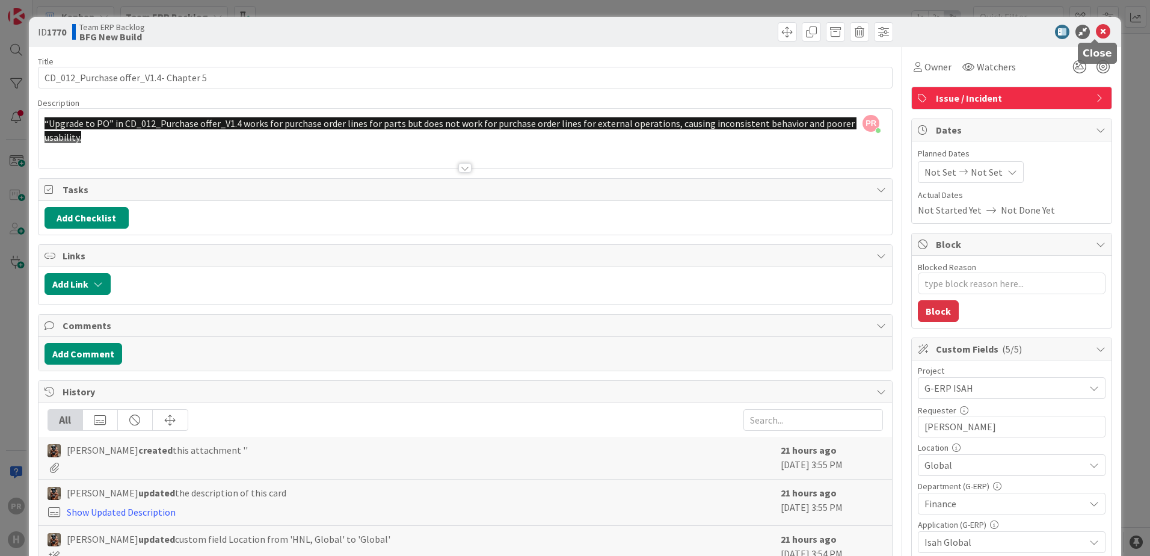
click at [1095, 29] on icon at bounding box center [1102, 32] width 14 height 14
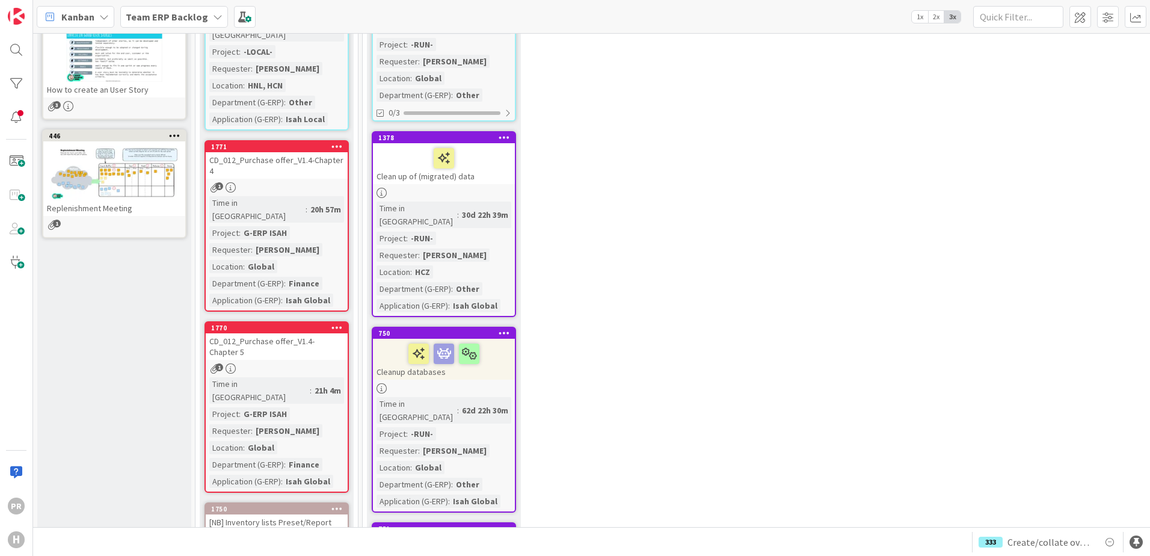
click at [287, 152] on div "CD_012_Purchase offer_V1.4-Chapter 4" at bounding box center [277, 165] width 142 height 26
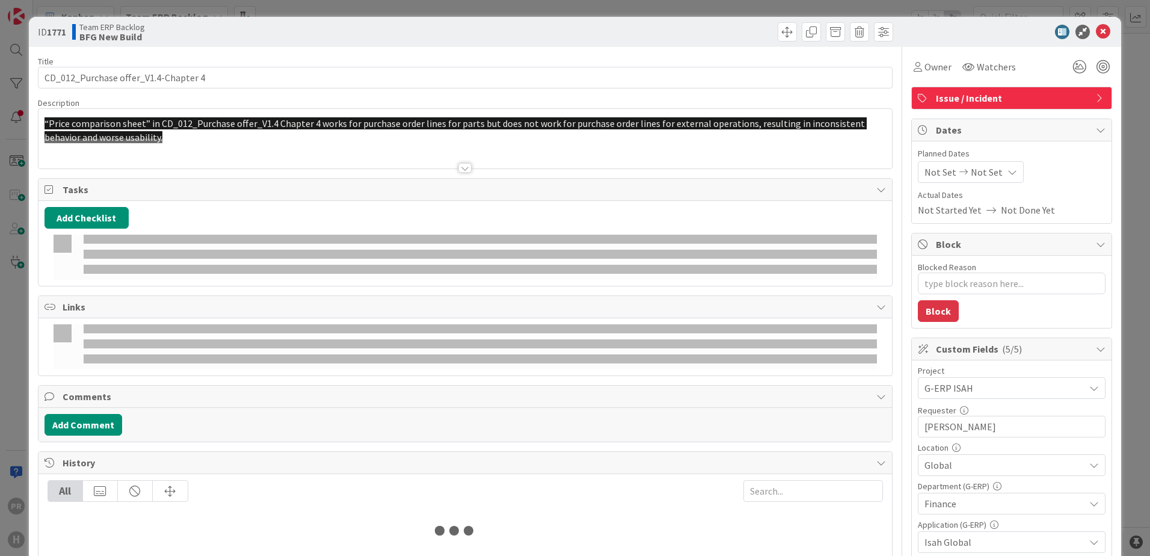
type textarea "x"
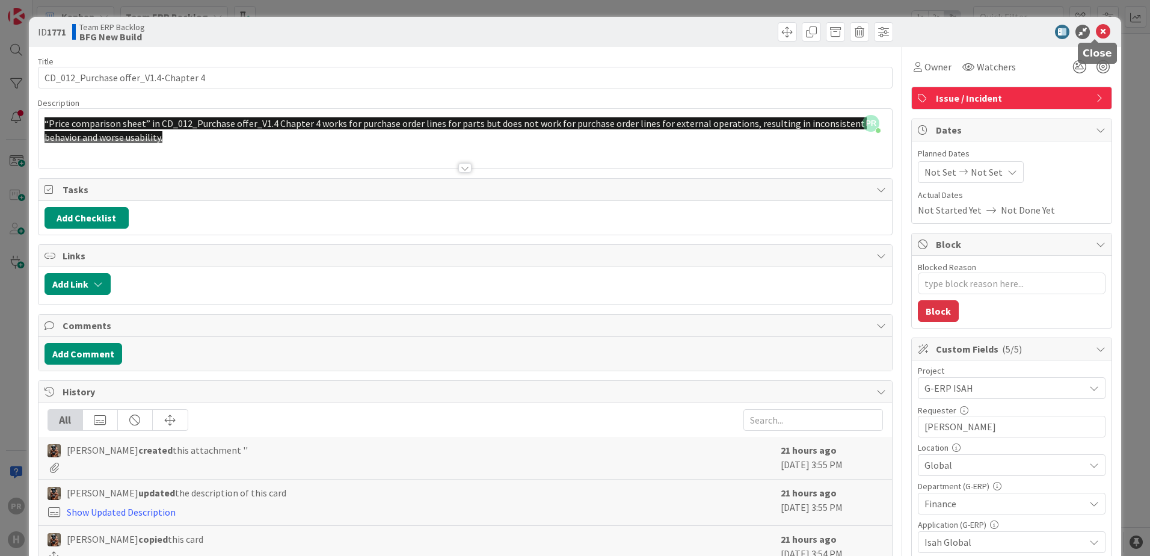
click at [1095, 35] on icon at bounding box center [1102, 32] width 14 height 14
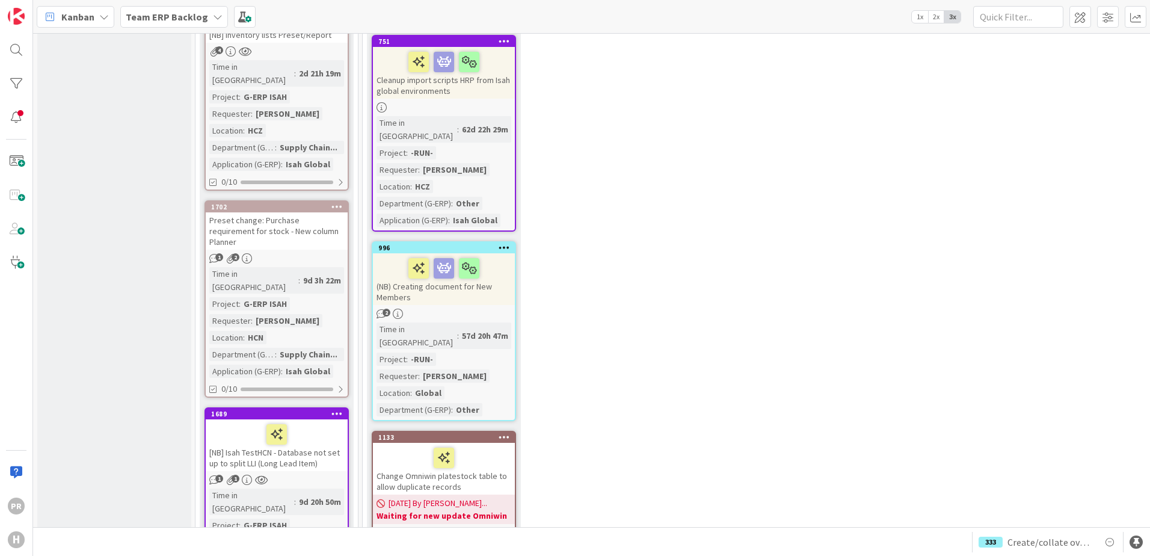
scroll to position [1142, 0]
